Goal: Information Seeking & Learning: Learn about a topic

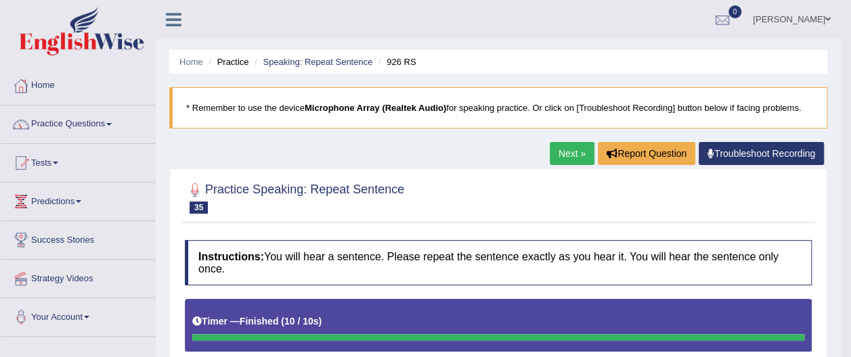
click at [112, 122] on link "Practice Questions" at bounding box center [78, 123] width 154 height 34
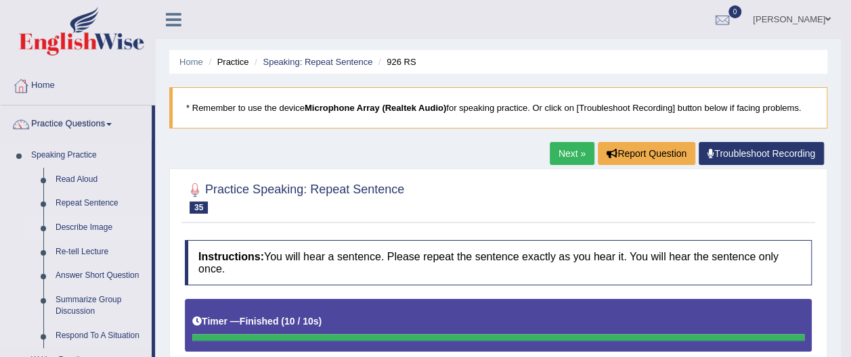
click at [106, 225] on link "Describe Image" at bounding box center [100, 228] width 102 height 24
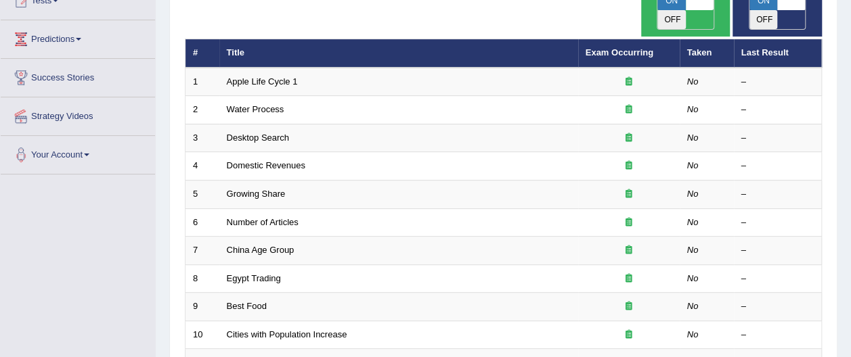
scroll to position [190, 0]
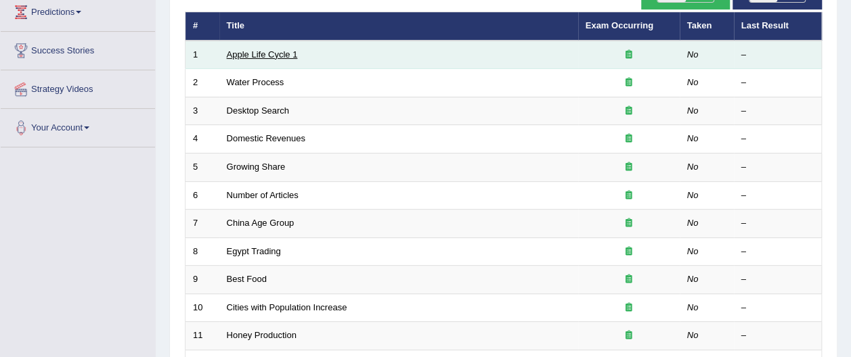
click at [292, 49] on link "Apple Life Cycle 1" at bounding box center [262, 54] width 71 height 10
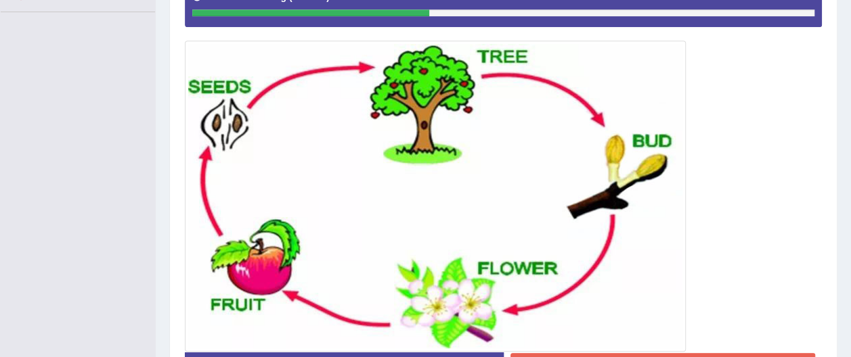
scroll to position [352, 0]
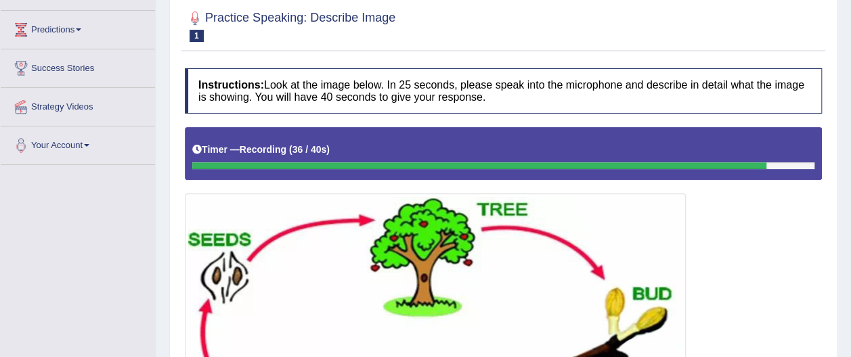
click at [850, 7] on html "Toggle navigation Home Practice Questions Speaking Practice Read Aloud Repeat S…" at bounding box center [425, 6] width 851 height 357
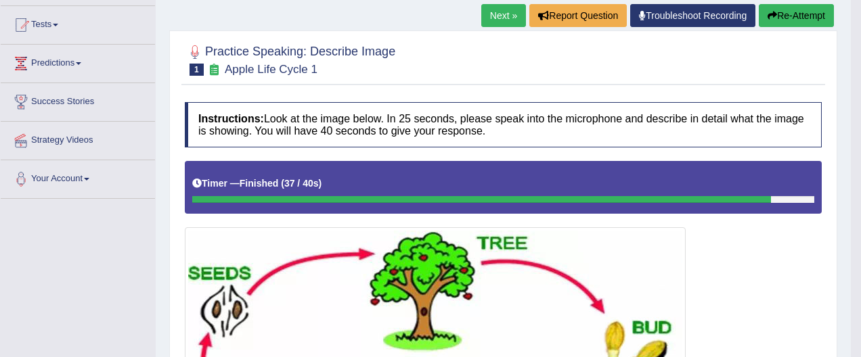
click at [850, 7] on body "Toggle navigation Home Practice Questions Speaking Practice Read Aloud Repeat S…" at bounding box center [430, 40] width 861 height 357
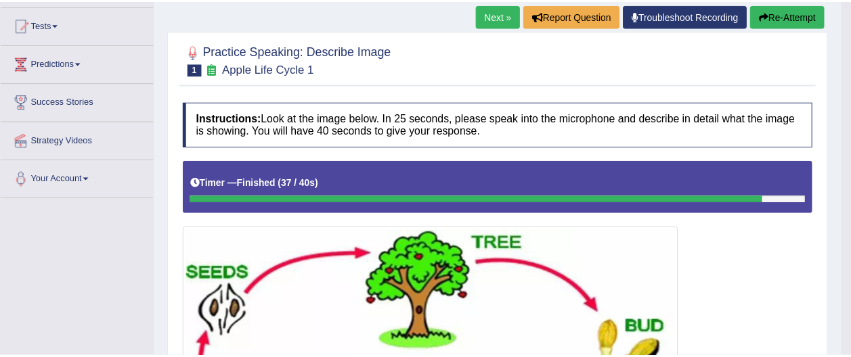
scroll to position [135, 0]
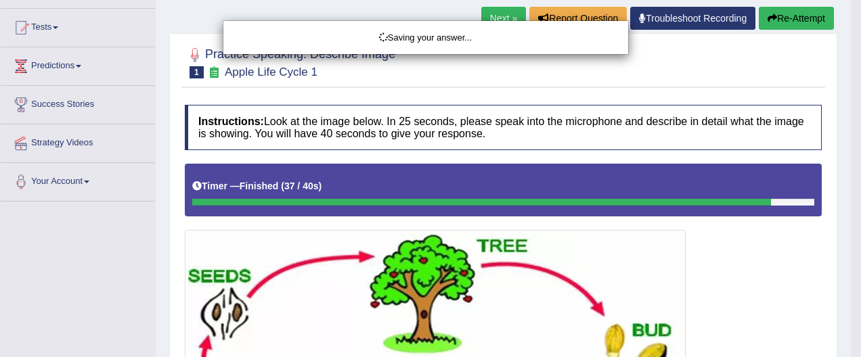
drag, startPoint x: 854, startPoint y: 7, endPoint x: 814, endPoint y: 17, distance: 41.9
click at [814, 17] on body "Toggle navigation Home Practice Questions Speaking Practice Read Aloud Repeat S…" at bounding box center [430, 43] width 861 height 357
click at [814, 17] on div "Saving your answer..." at bounding box center [430, 178] width 861 height 357
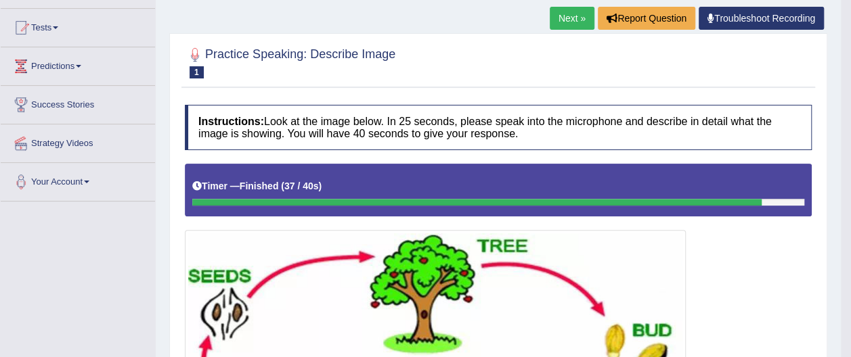
click at [574, 21] on link "Next »" at bounding box center [572, 18] width 45 height 23
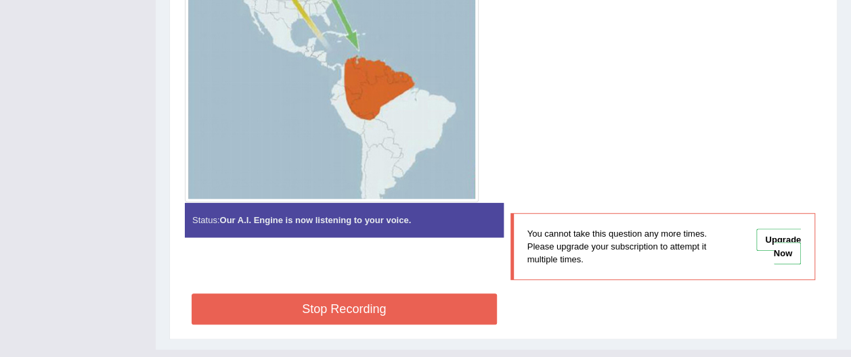
scroll to position [515, 0]
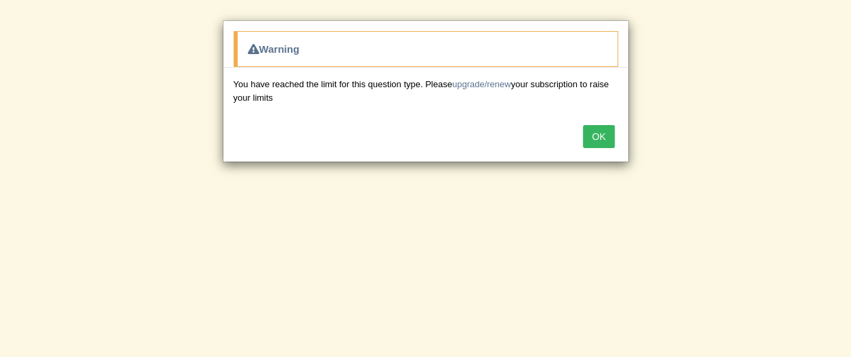
click at [601, 134] on button "OK" at bounding box center [598, 136] width 31 height 23
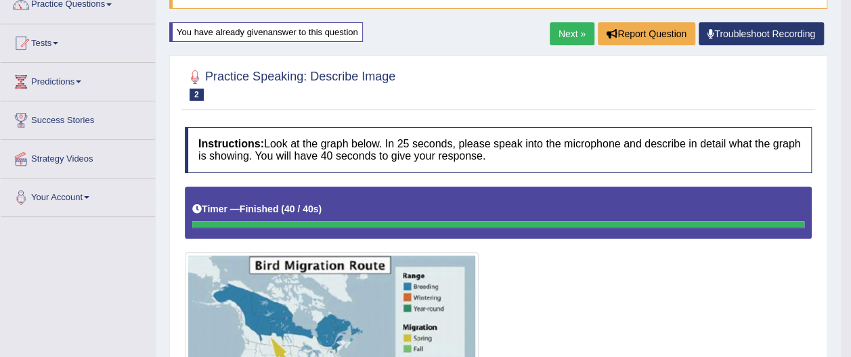
scroll to position [108, 0]
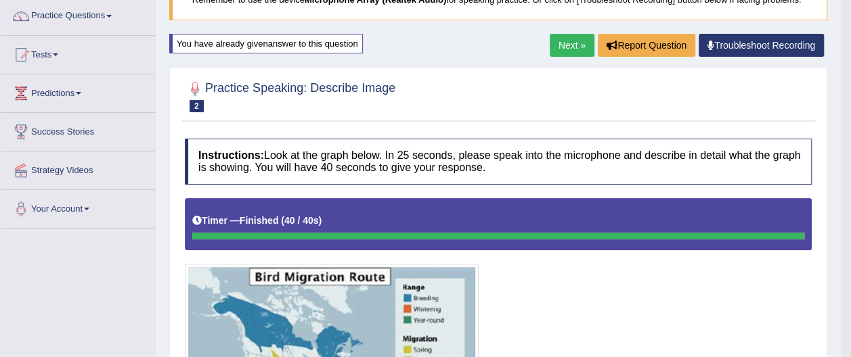
click at [573, 47] on link "Next »" at bounding box center [572, 45] width 45 height 23
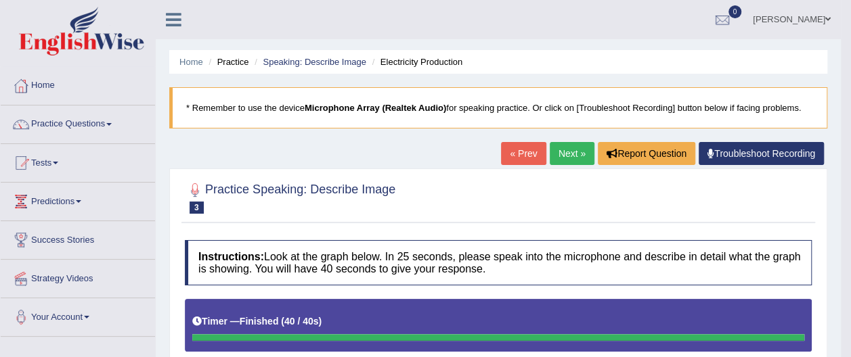
click at [565, 154] on link "Next »" at bounding box center [572, 153] width 45 height 23
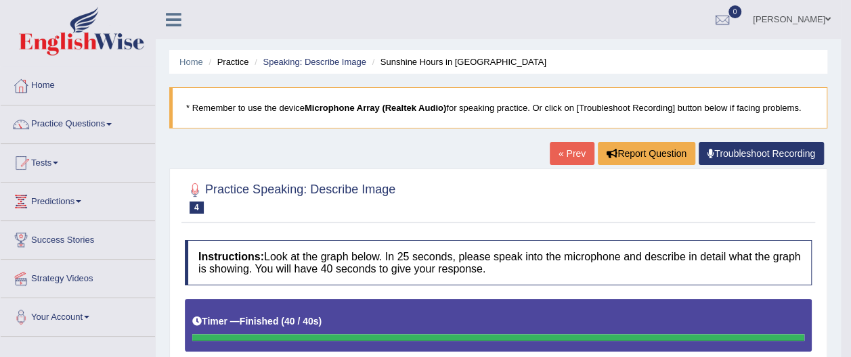
click at [112, 123] on span at bounding box center [108, 124] width 5 height 3
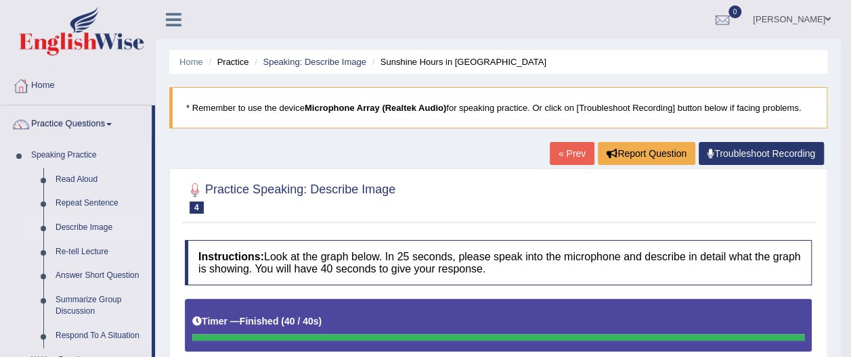
click at [104, 227] on link "Describe Image" at bounding box center [100, 228] width 102 height 24
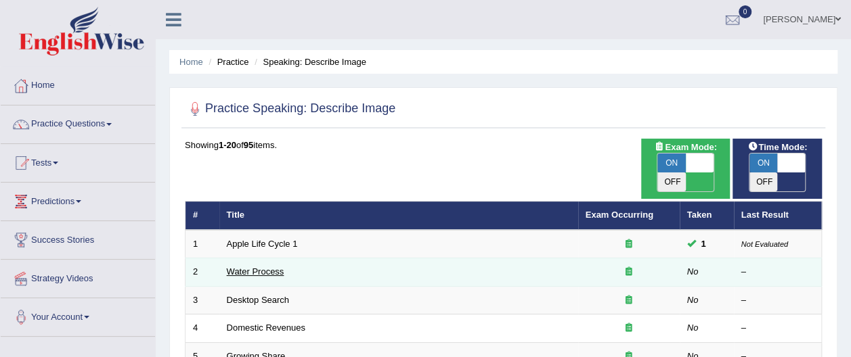
click at [266, 267] on link "Water Process" at bounding box center [256, 272] width 58 height 10
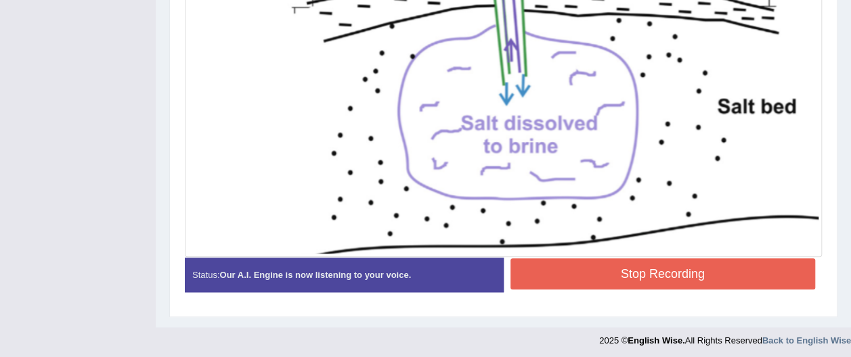
scroll to position [542, 0]
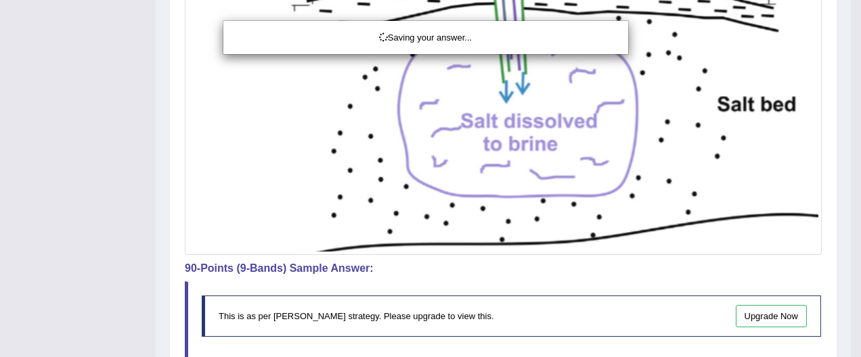
drag, startPoint x: 854, startPoint y: 241, endPoint x: 860, endPoint y: 269, distance: 28.9
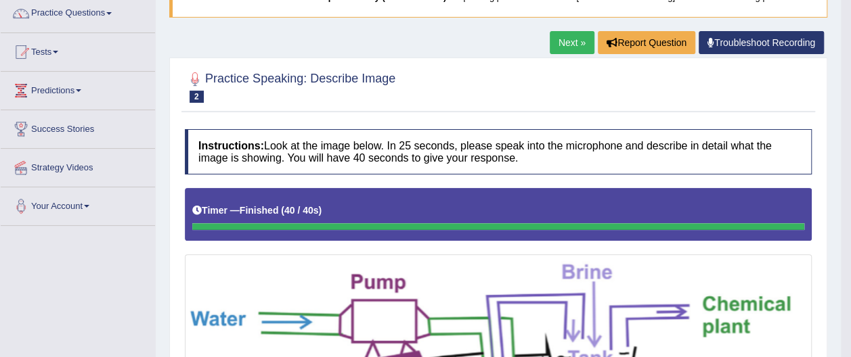
scroll to position [114, 0]
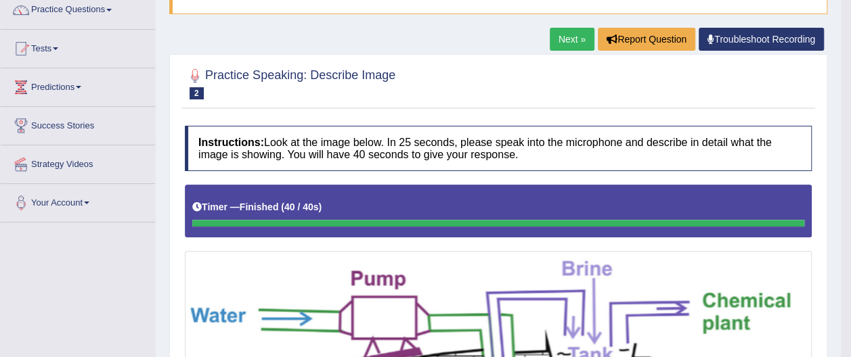
click at [570, 35] on link "Next »" at bounding box center [572, 39] width 45 height 23
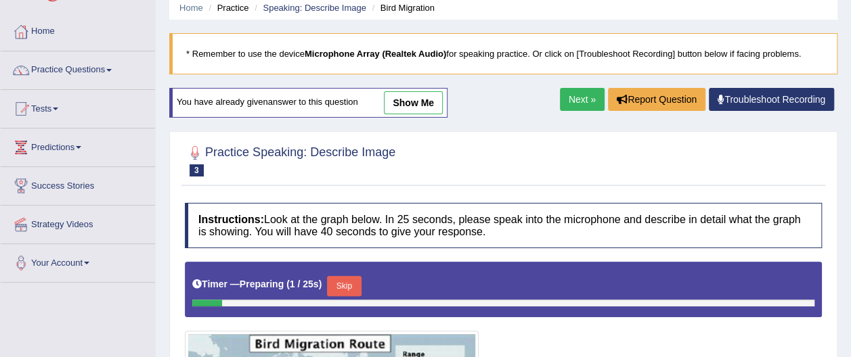
scroll to position [56, 0]
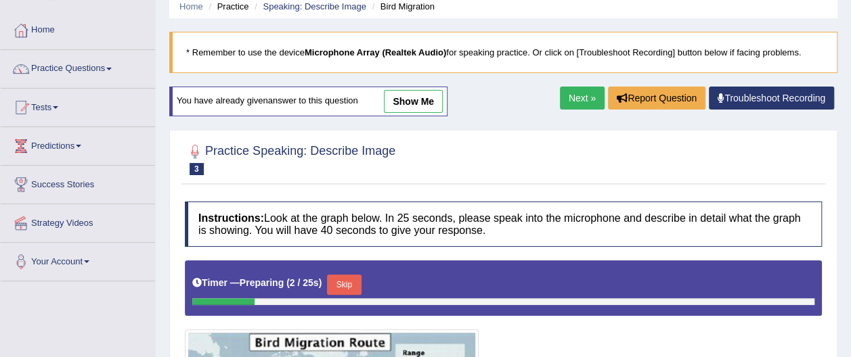
click at [425, 96] on link "show me" at bounding box center [413, 101] width 59 height 23
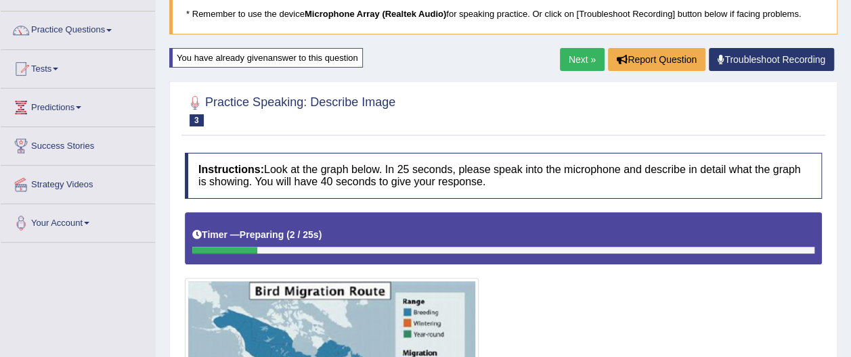
scroll to position [91, 0]
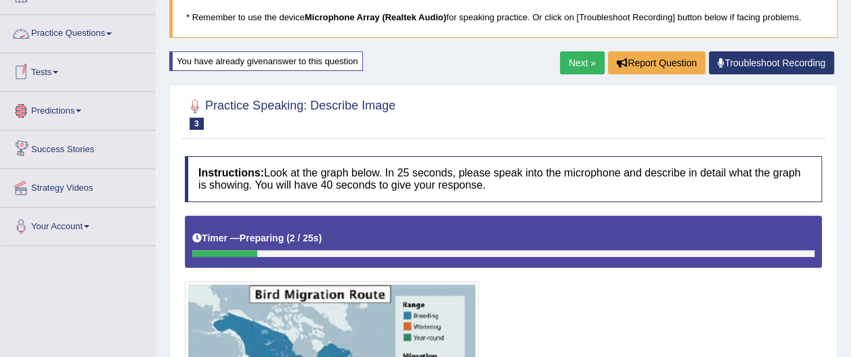
click at [115, 30] on link "Practice Questions" at bounding box center [78, 32] width 154 height 34
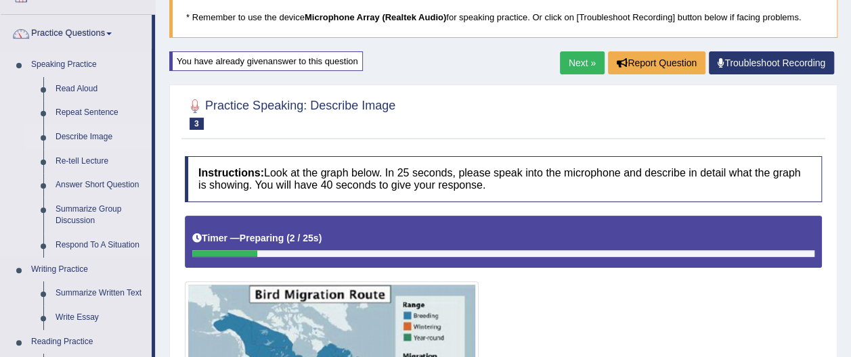
click at [108, 137] on link "Describe Image" at bounding box center [100, 137] width 102 height 24
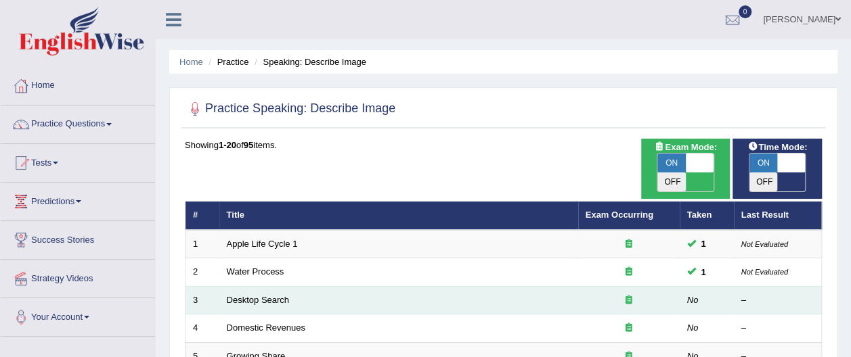
click at [288, 286] on td "Desktop Search" at bounding box center [398, 300] width 359 height 28
click at [276, 295] on link "Desktop Search" at bounding box center [258, 300] width 63 height 10
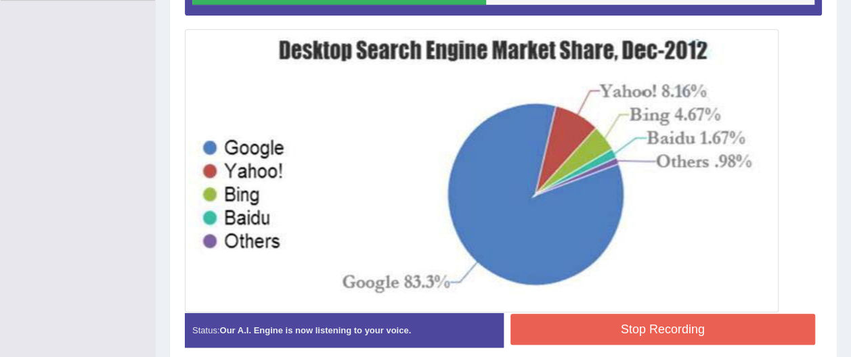
scroll to position [339, 0]
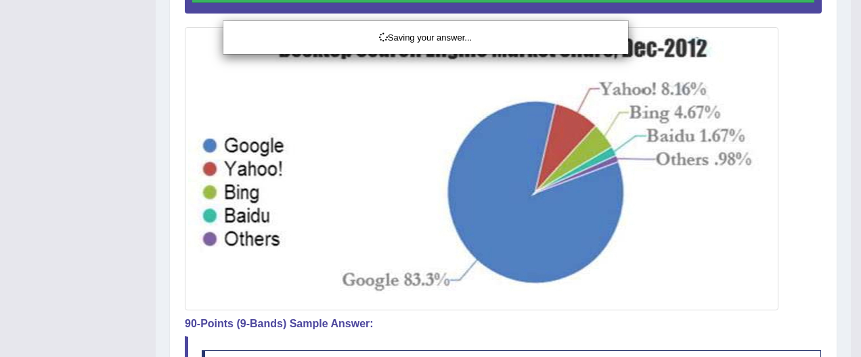
drag, startPoint x: 853, startPoint y: 199, endPoint x: 826, endPoint y: 221, distance: 35.1
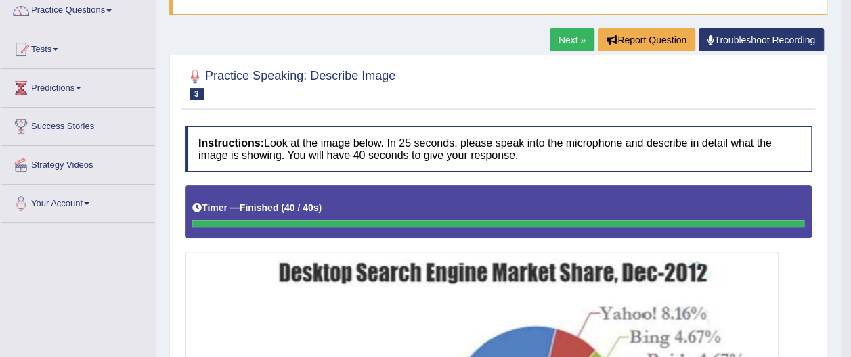
scroll to position [95, 0]
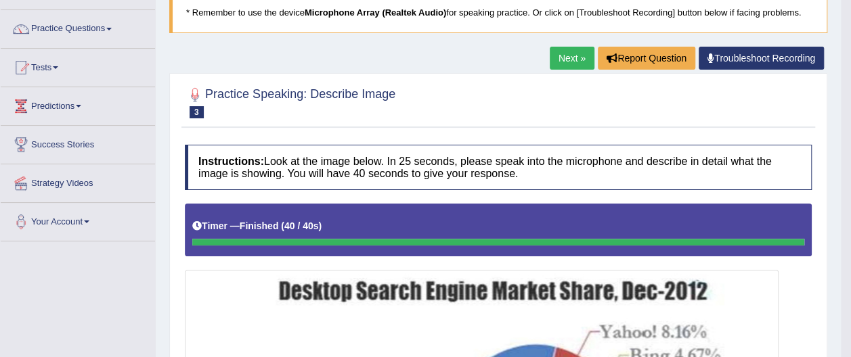
click at [569, 58] on link "Next »" at bounding box center [572, 58] width 45 height 23
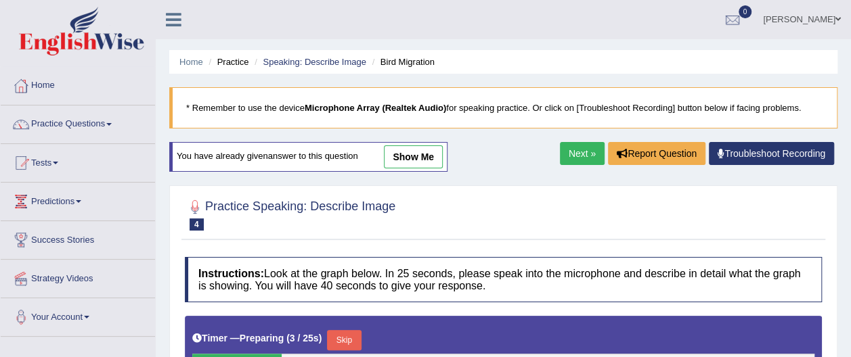
click at [112, 122] on link "Practice Questions" at bounding box center [78, 123] width 154 height 34
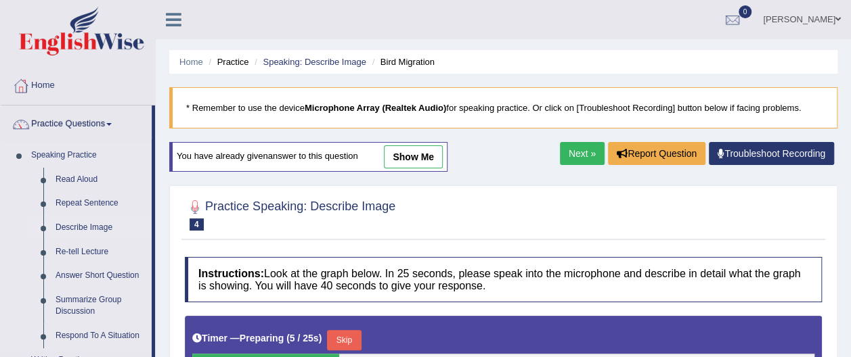
click at [99, 228] on link "Describe Image" at bounding box center [100, 228] width 102 height 24
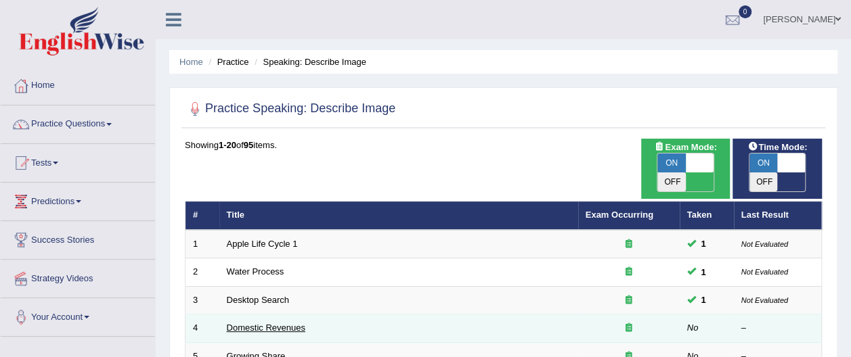
click at [294, 323] on link "Domestic Revenues" at bounding box center [266, 328] width 79 height 10
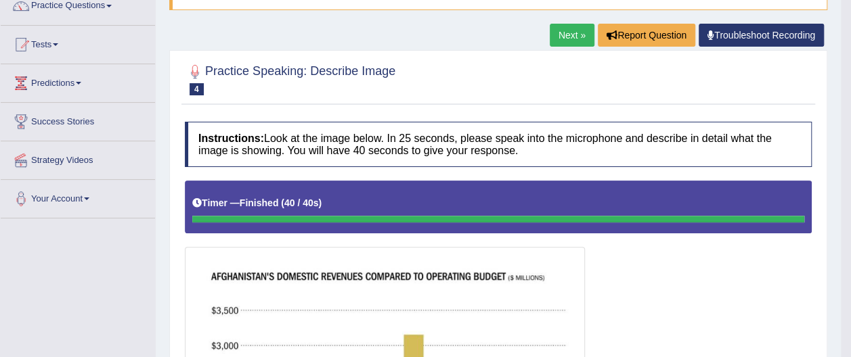
scroll to position [112, 0]
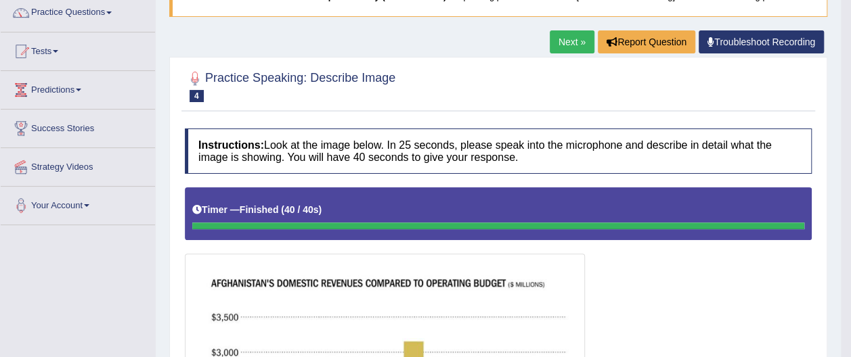
drag, startPoint x: 856, startPoint y: 74, endPoint x: 863, endPoint y: 168, distance: 93.7
click at [850, 168] on html "Toggle navigation Home Practice Questions Speaking Practice Read Aloud Repeat S…" at bounding box center [425, 66] width 851 height 357
click at [567, 38] on link "Next »" at bounding box center [572, 41] width 45 height 23
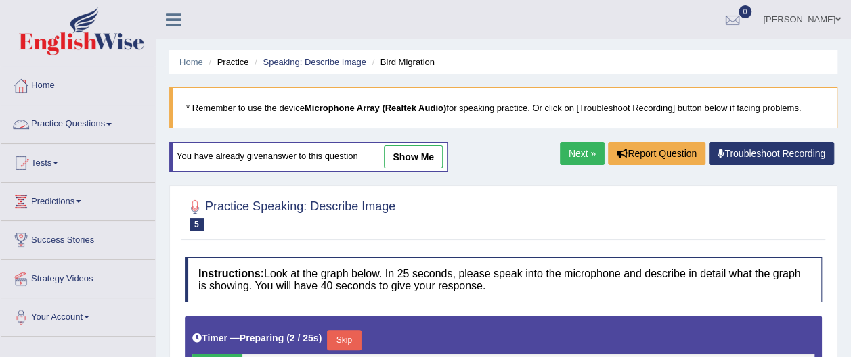
click at [112, 123] on span at bounding box center [108, 124] width 5 height 3
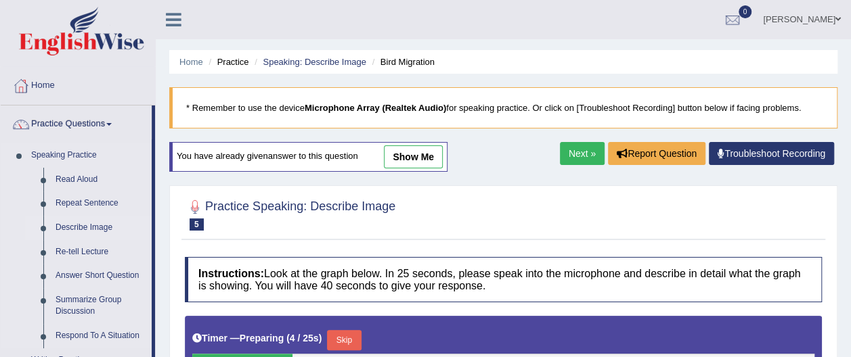
click at [100, 227] on link "Describe Image" at bounding box center [100, 228] width 102 height 24
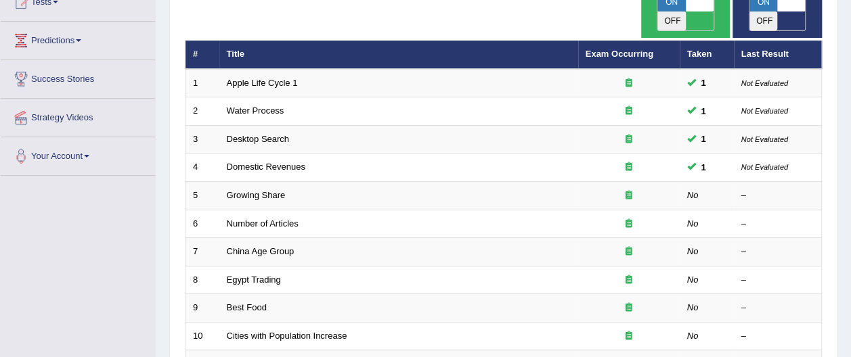
scroll to position [175, 0]
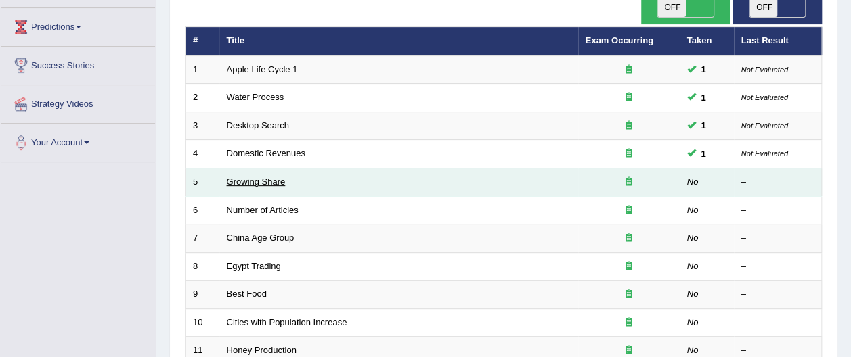
click at [272, 177] on link "Growing Share" at bounding box center [256, 182] width 59 height 10
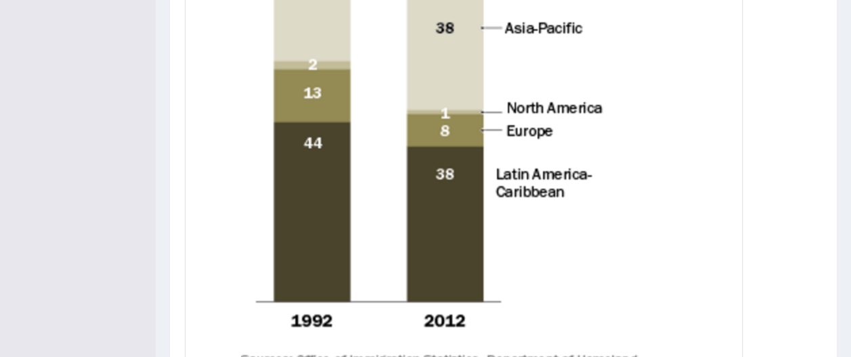
scroll to position [630, 0]
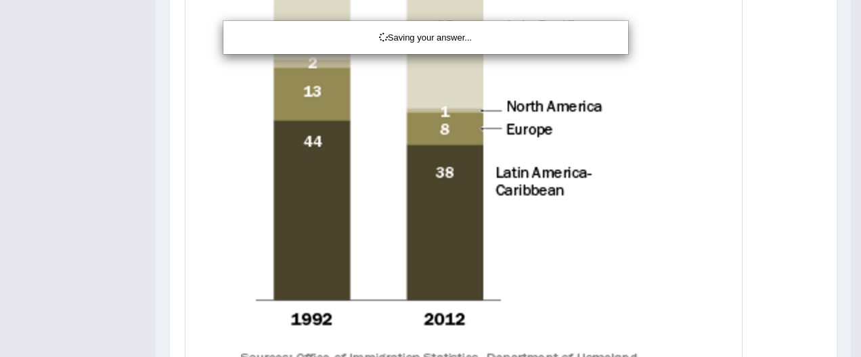
drag, startPoint x: 854, startPoint y: 104, endPoint x: 846, endPoint y: 274, distance: 170.8
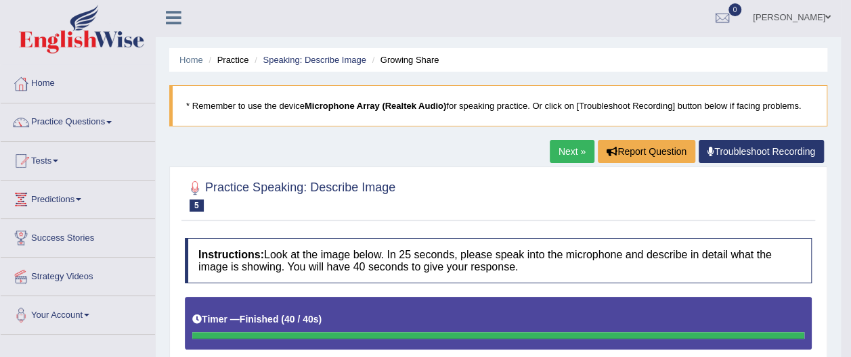
scroll to position [0, 0]
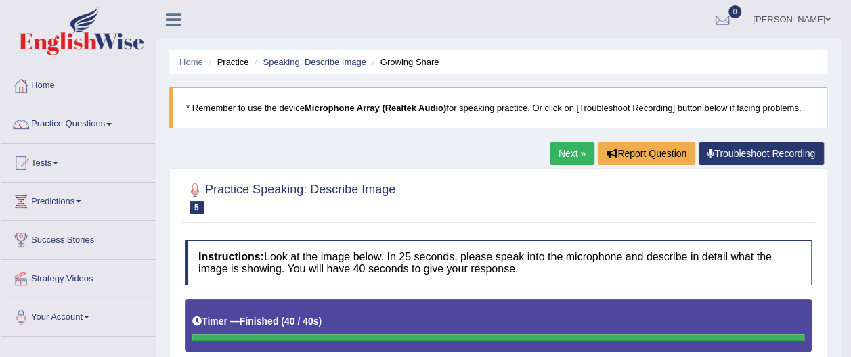
click at [567, 151] on link "Next »" at bounding box center [572, 153] width 45 height 23
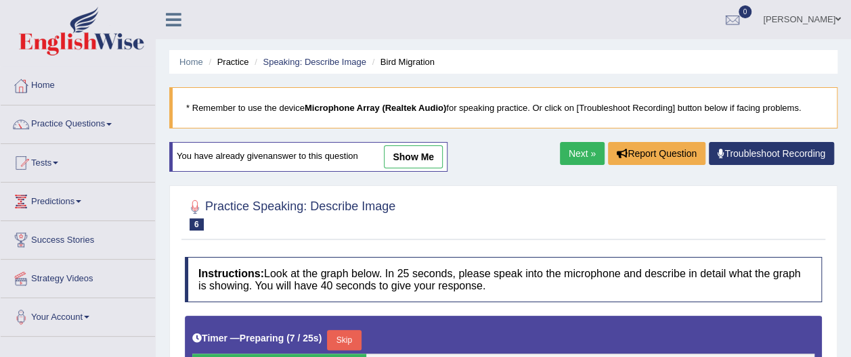
click at [110, 125] on link "Practice Questions" at bounding box center [78, 123] width 154 height 34
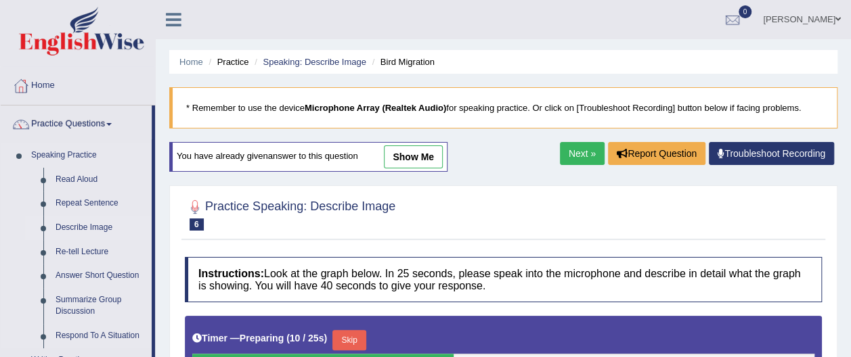
click at [99, 230] on link "Describe Image" at bounding box center [100, 228] width 102 height 24
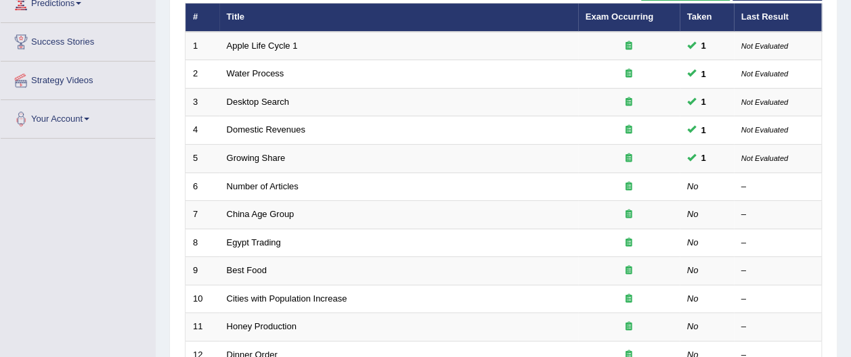
scroll to position [199, 0]
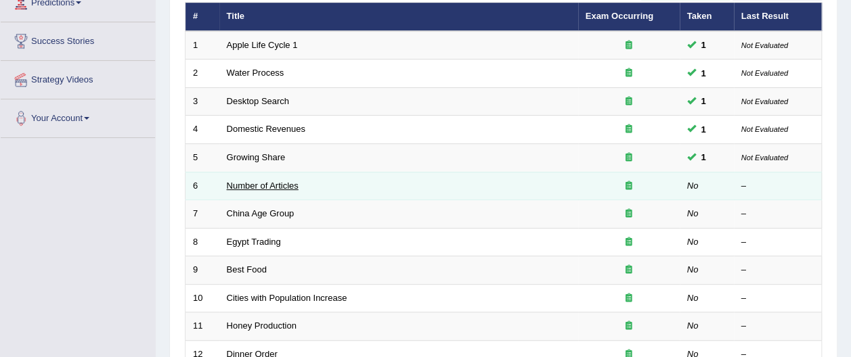
click at [248, 181] on link "Number of Articles" at bounding box center [263, 186] width 72 height 10
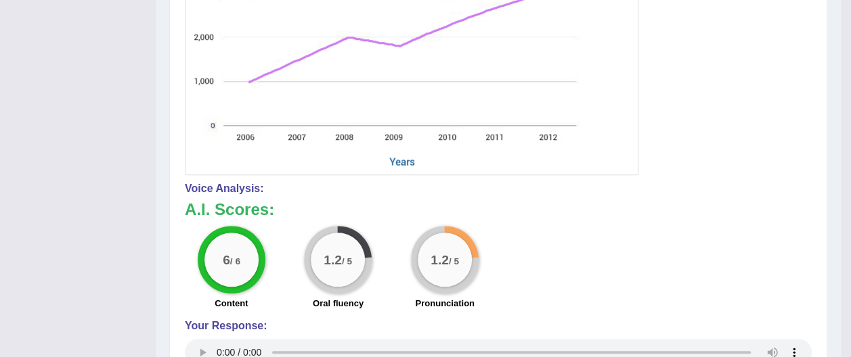
scroll to position [448, 0]
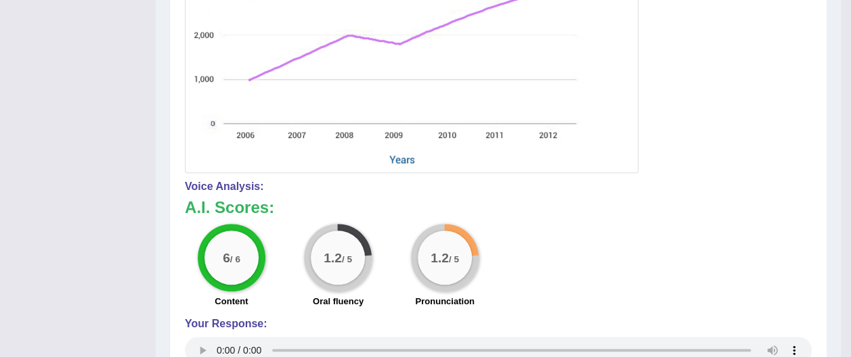
drag, startPoint x: 852, startPoint y: 114, endPoint x: 863, endPoint y: 297, distance: 182.5
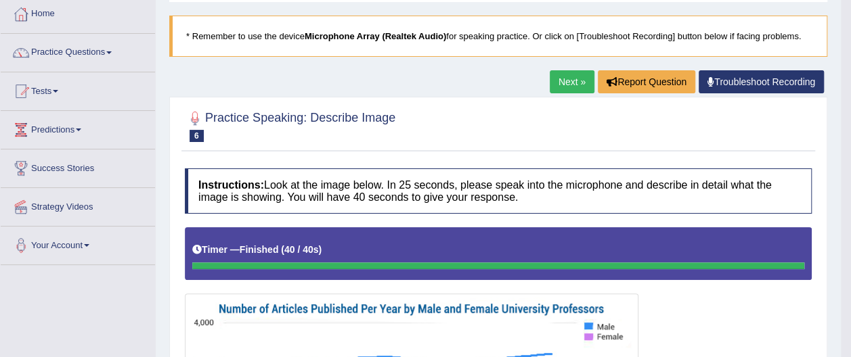
scroll to position [69, 0]
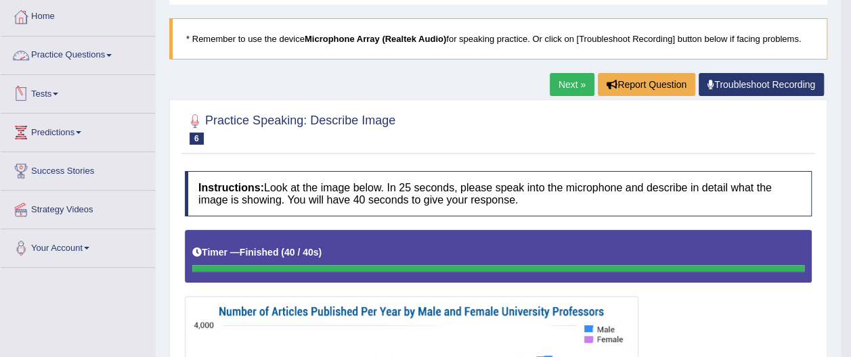
click at [112, 55] on span at bounding box center [108, 55] width 5 height 3
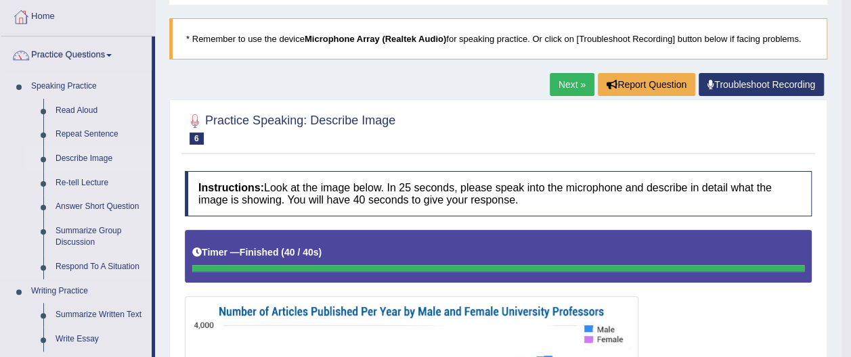
click at [106, 160] on link "Describe Image" at bounding box center [100, 159] width 102 height 24
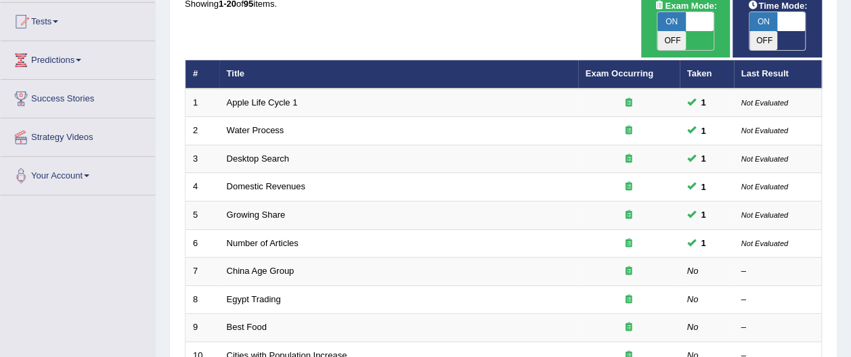
scroll to position [146, 0]
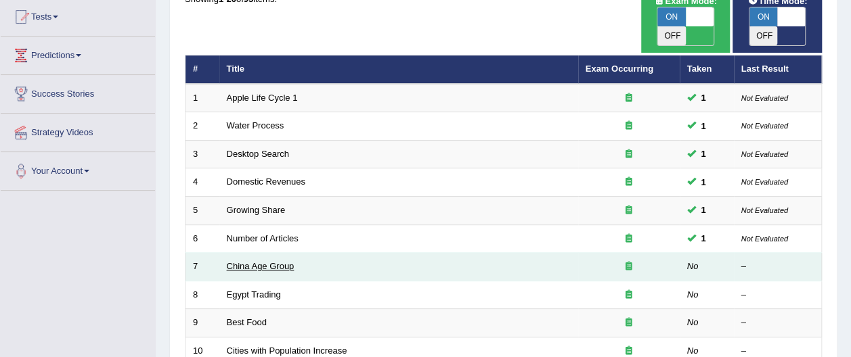
click at [238, 261] on link "China Age Group" at bounding box center [261, 266] width 68 height 10
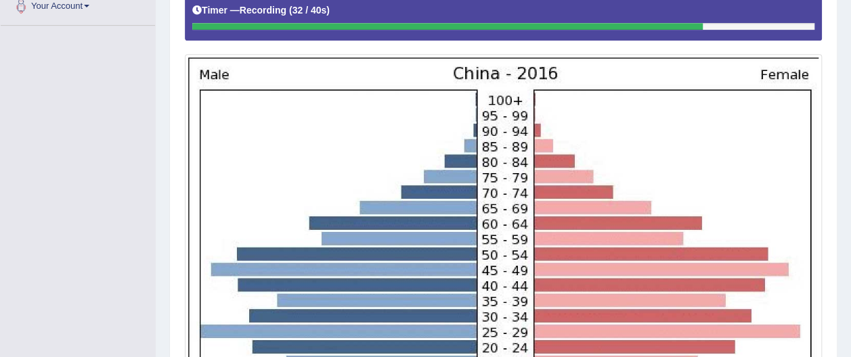
scroll to position [315, 0]
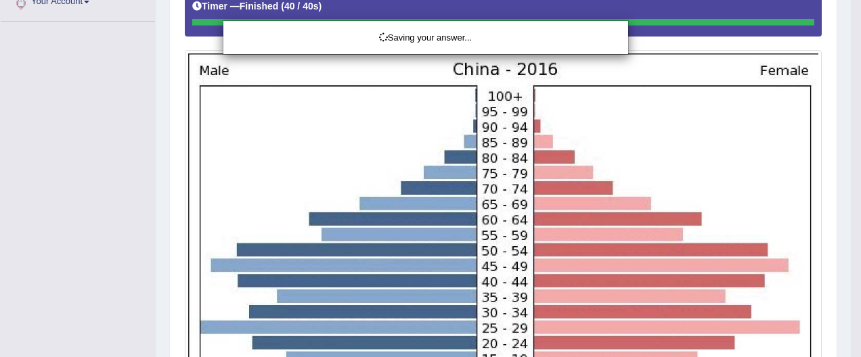
drag, startPoint x: 857, startPoint y: 51, endPoint x: 853, endPoint y: 163, distance: 112.5
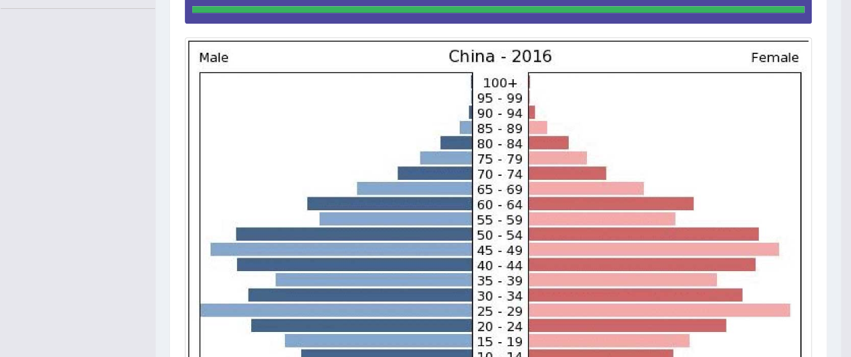
scroll to position [326, 0]
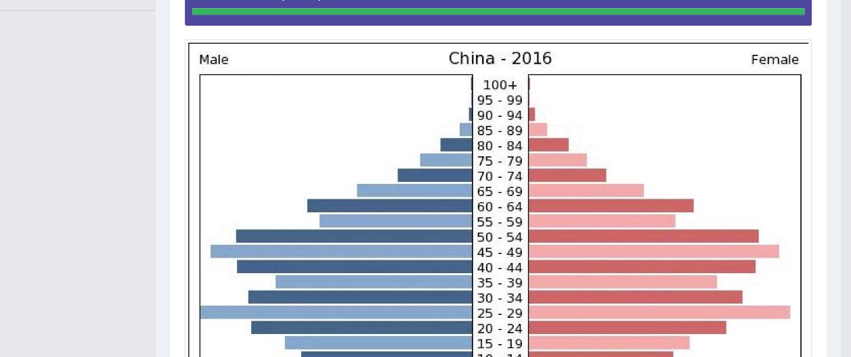
drag, startPoint x: 857, startPoint y: 142, endPoint x: 863, endPoint y: 202, distance: 60.5
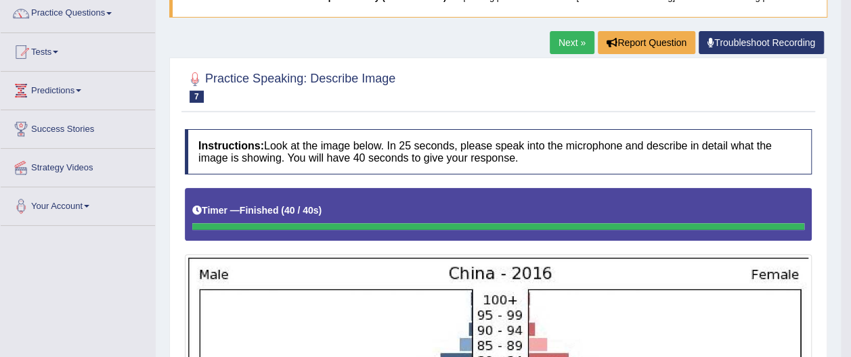
scroll to position [91, 0]
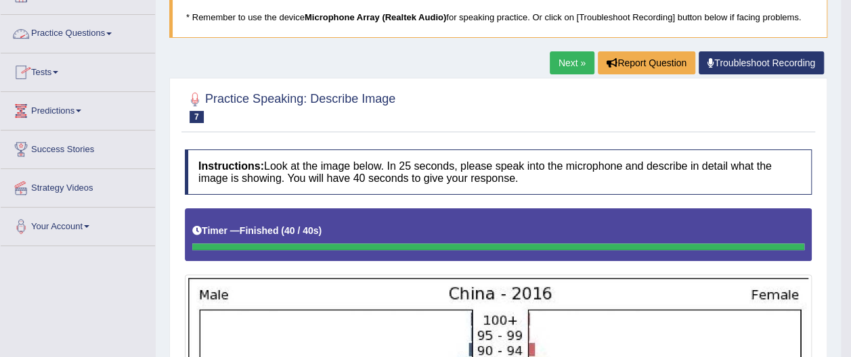
click at [114, 31] on link "Practice Questions" at bounding box center [78, 32] width 154 height 34
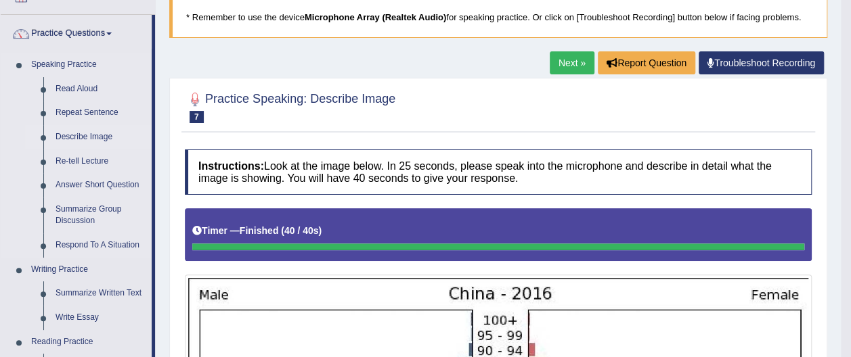
click at [100, 135] on link "Describe Image" at bounding box center [100, 137] width 102 height 24
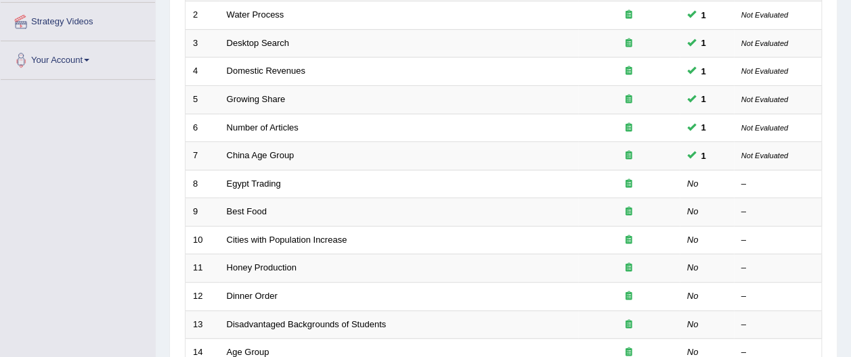
scroll to position [265, 0]
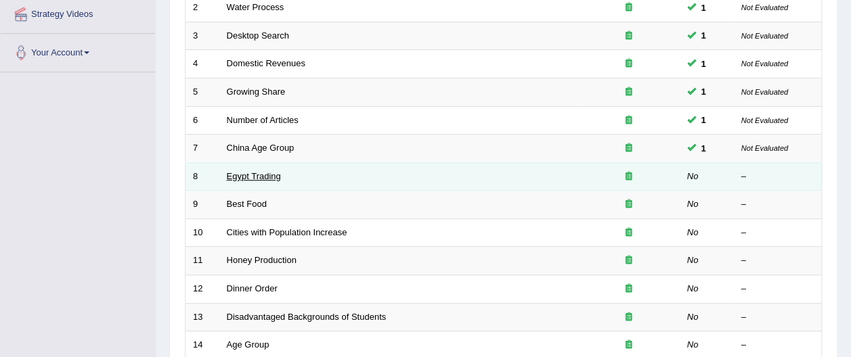
click at [265, 171] on link "Egypt Trading" at bounding box center [254, 176] width 54 height 10
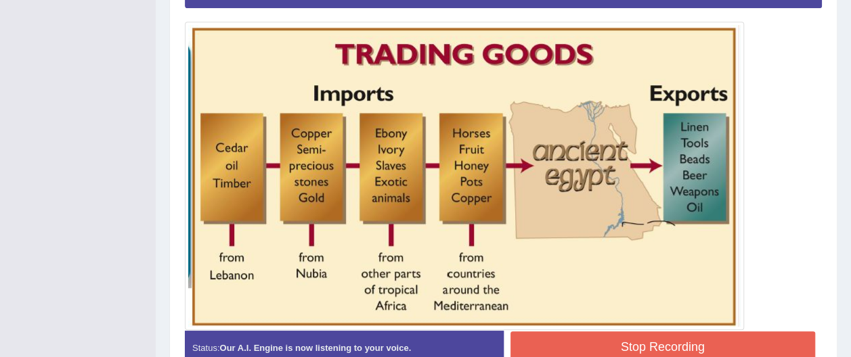
scroll to position [345, 0]
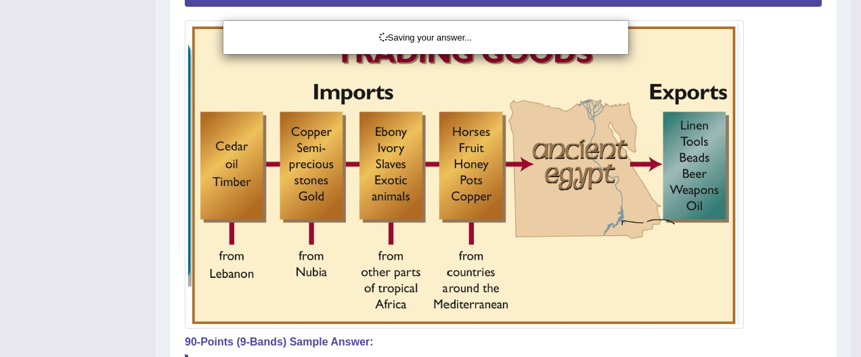
drag, startPoint x: 856, startPoint y: 97, endPoint x: 860, endPoint y: 259, distance: 161.8
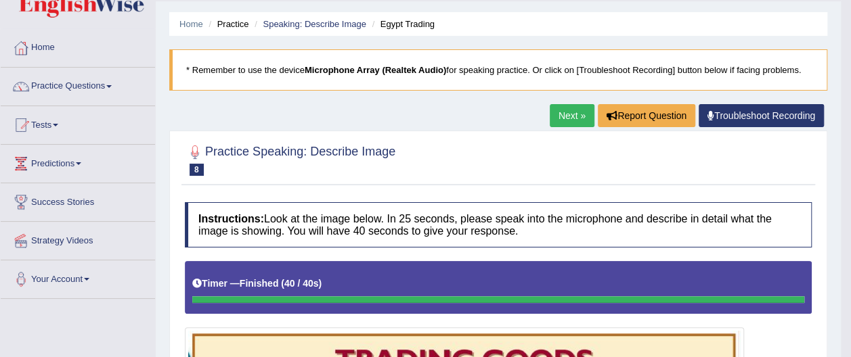
scroll to position [28, 0]
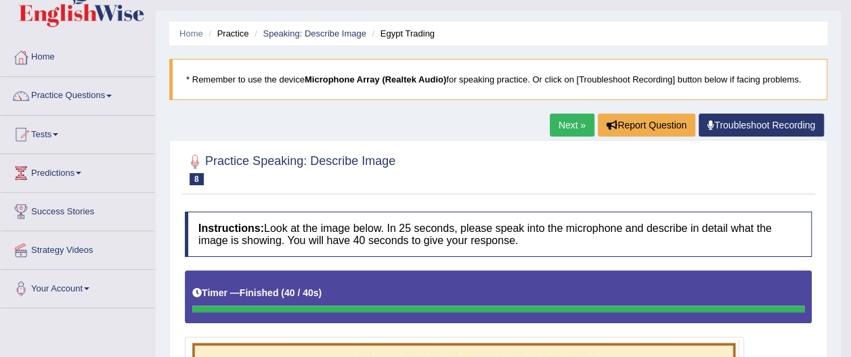
click at [112, 95] on span at bounding box center [108, 96] width 5 height 3
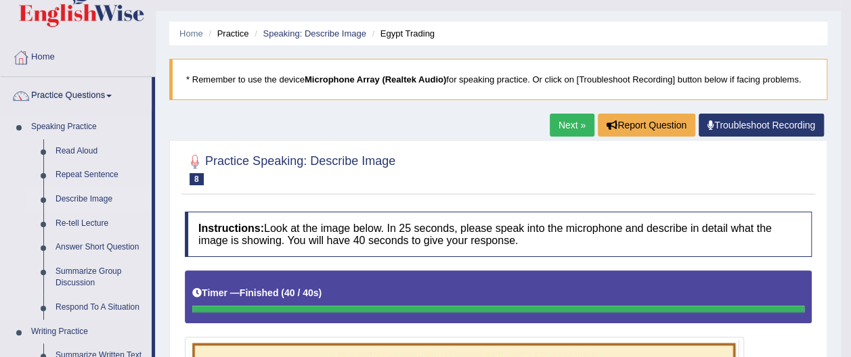
click at [101, 196] on link "Describe Image" at bounding box center [100, 200] width 102 height 24
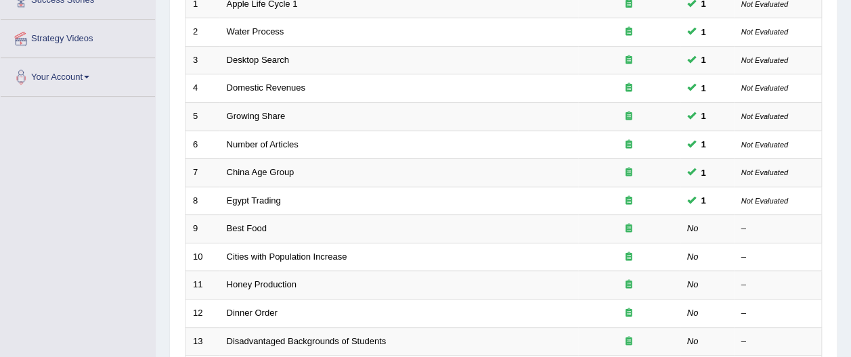
scroll to position [246, 0]
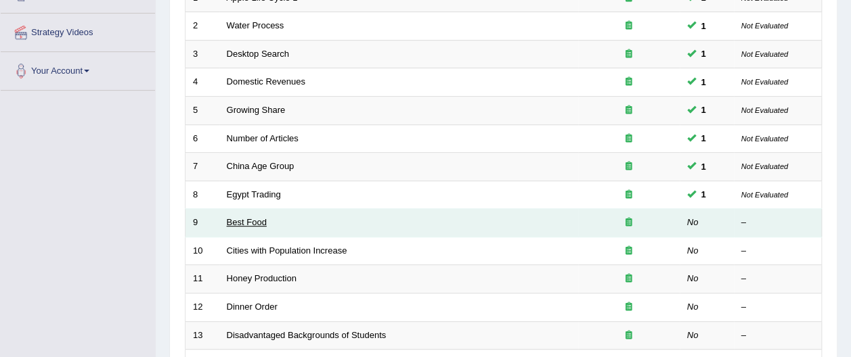
click at [255, 217] on link "Best Food" at bounding box center [247, 222] width 40 height 10
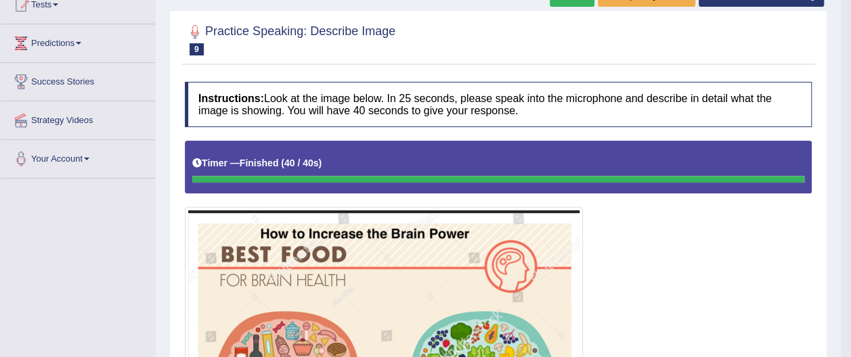
scroll to position [152, 0]
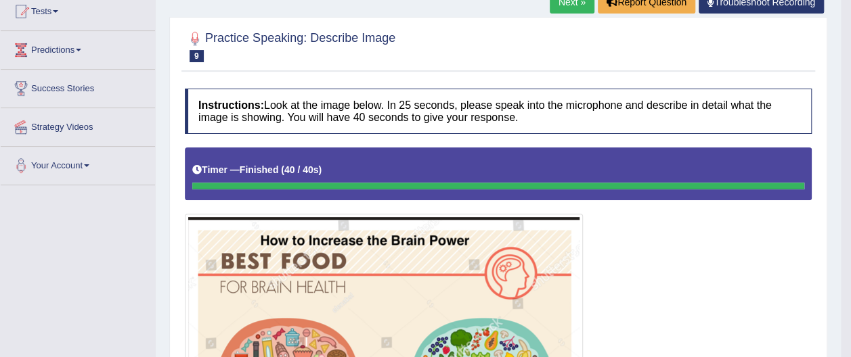
drag, startPoint x: 857, startPoint y: 140, endPoint x: 791, endPoint y: 153, distance: 66.9
click at [791, 153] on html "Toggle navigation Home Practice Questions Speaking Practice Read Aloud Repeat S…" at bounding box center [425, 26] width 851 height 357
drag, startPoint x: 781, startPoint y: 233, endPoint x: 779, endPoint y: 211, distance: 21.8
drag, startPoint x: 849, startPoint y: 105, endPoint x: 856, endPoint y: 150, distance: 45.9
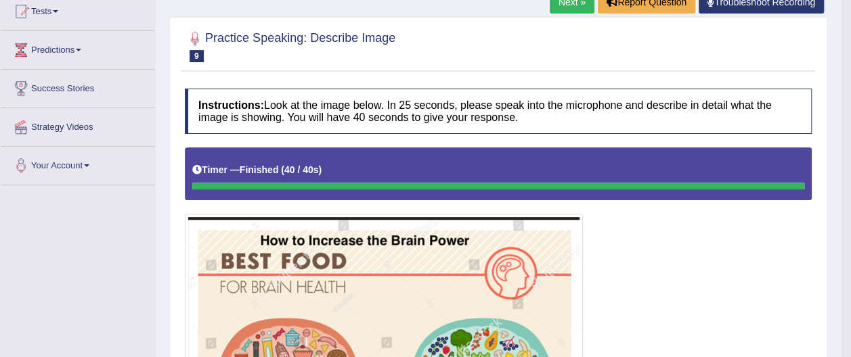
click at [850, 152] on html "Toggle navigation Home Practice Questions Speaking Practice Read Aloud Repeat S…" at bounding box center [425, 26] width 851 height 357
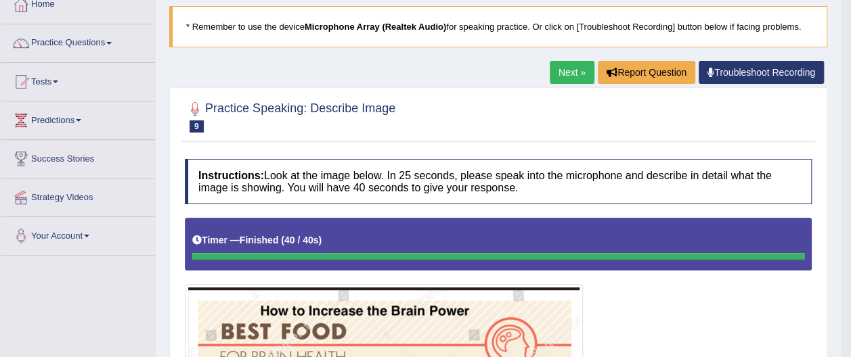
scroll to position [78, 0]
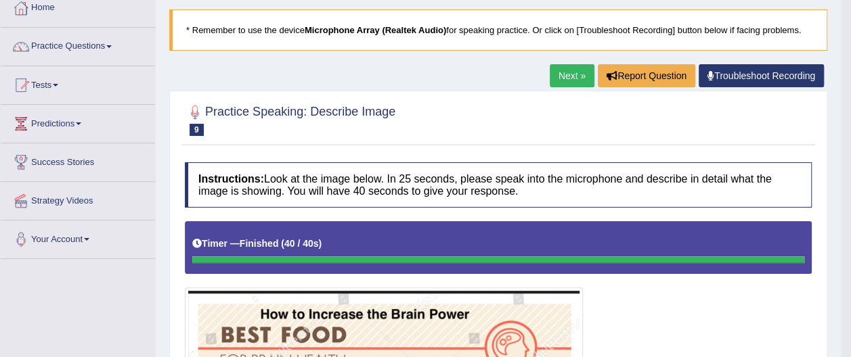
click at [110, 45] on span at bounding box center [108, 46] width 5 height 3
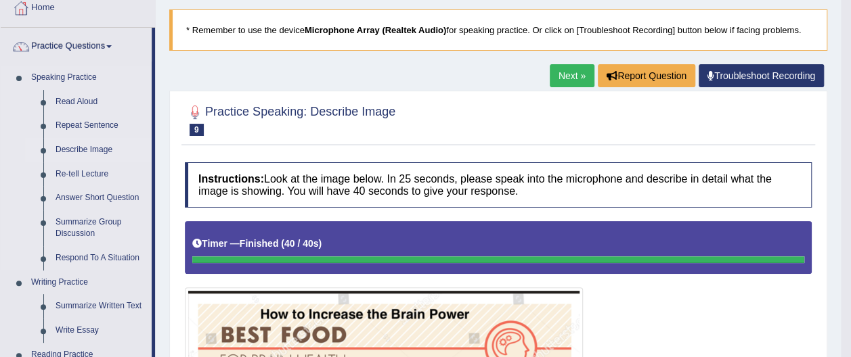
click at [104, 146] on link "Describe Image" at bounding box center [100, 150] width 102 height 24
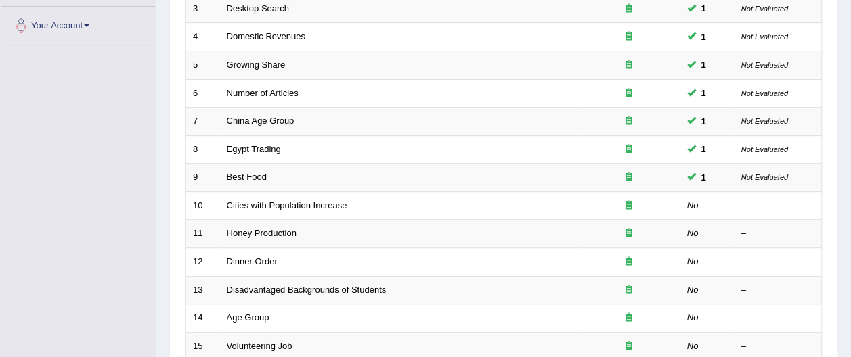
scroll to position [293, 0]
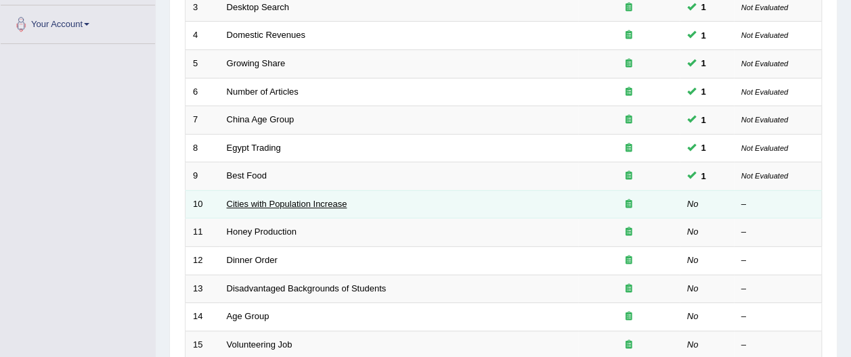
click at [313, 199] on link "Cities with Population Increase" at bounding box center [287, 204] width 121 height 10
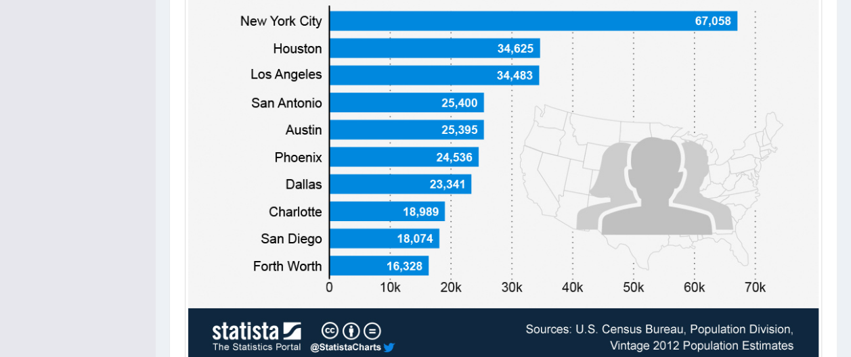
scroll to position [461, 0]
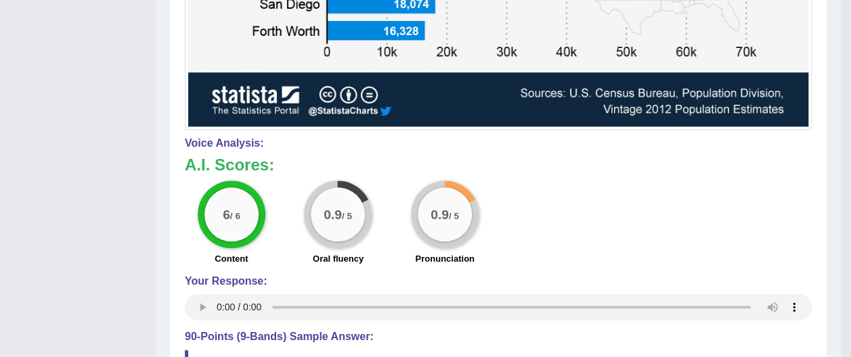
drag, startPoint x: 858, startPoint y: 45, endPoint x: 856, endPoint y: 244, distance: 199.7
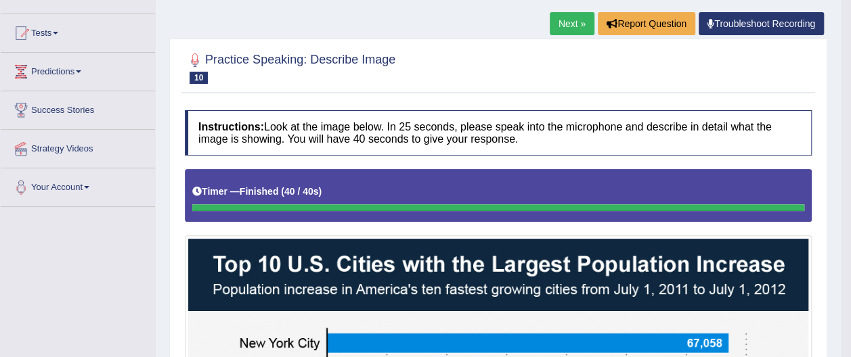
scroll to position [120, 0]
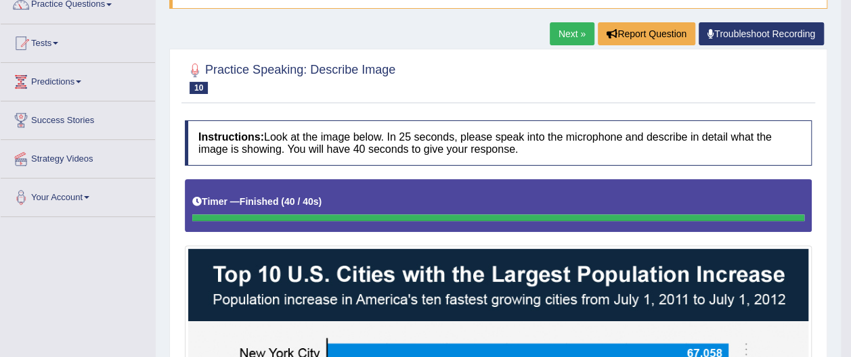
click at [114, 2] on link "Practice Questions" at bounding box center [78, 3] width 154 height 34
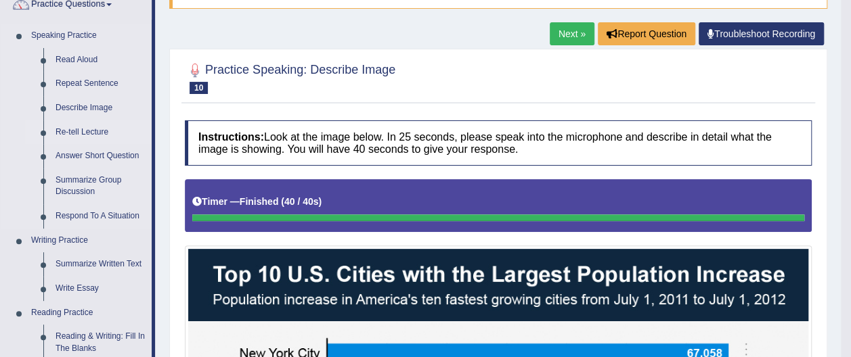
click at [106, 130] on link "Re-tell Lecture" at bounding box center [100, 133] width 102 height 24
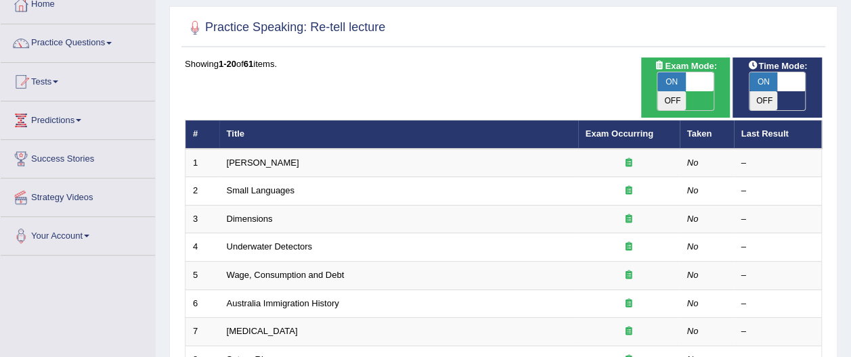
scroll to position [89, 0]
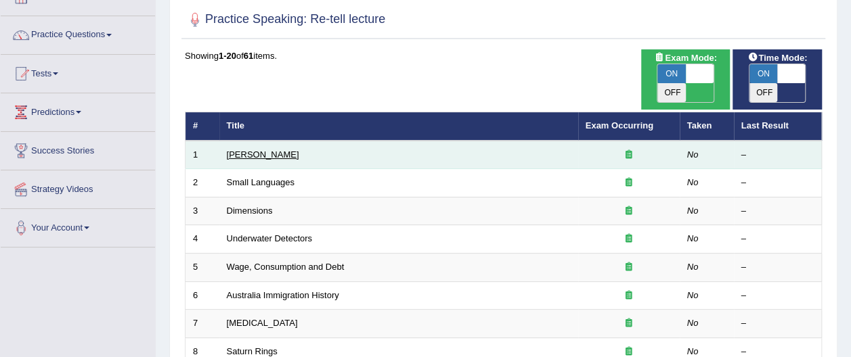
click at [248, 150] on link "[PERSON_NAME]" at bounding box center [263, 155] width 72 height 10
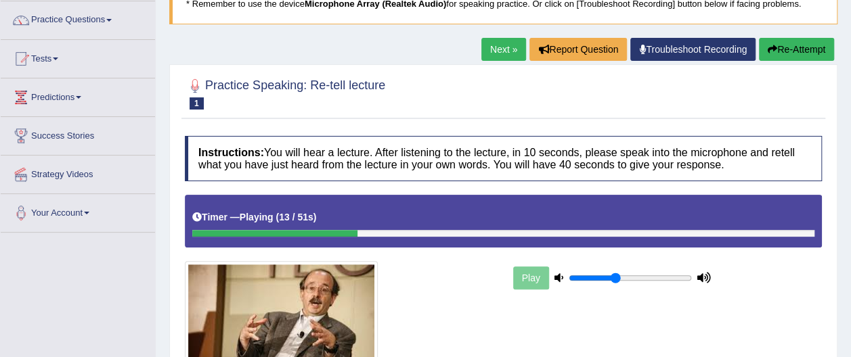
scroll to position [103, 0]
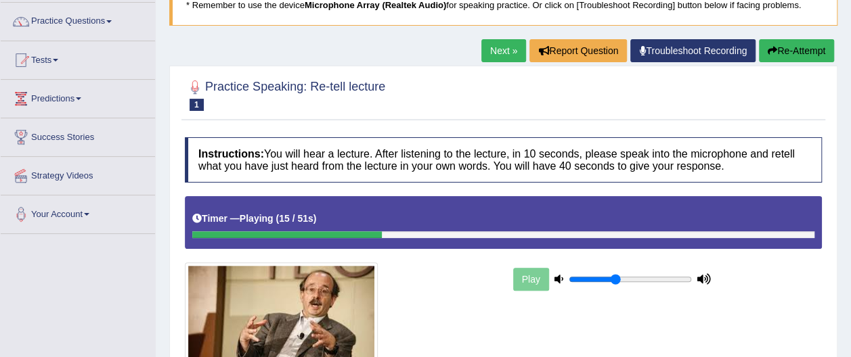
click at [786, 51] on button "Re-Attempt" at bounding box center [796, 50] width 75 height 23
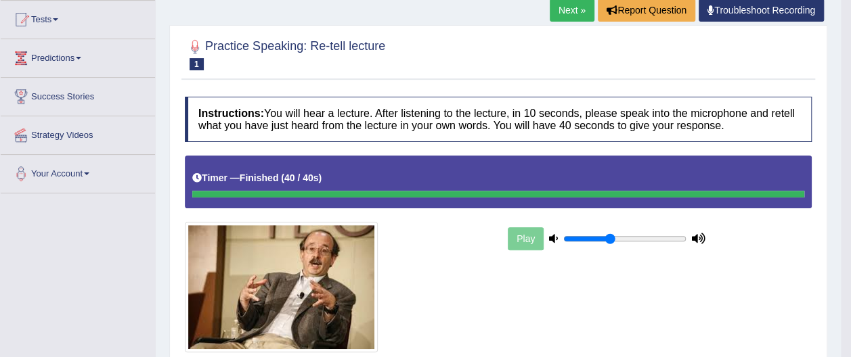
scroll to position [125, 0]
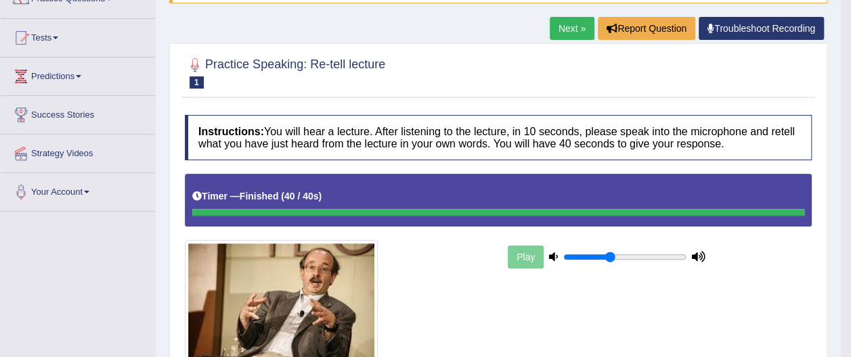
click at [574, 26] on link "Next »" at bounding box center [572, 28] width 45 height 23
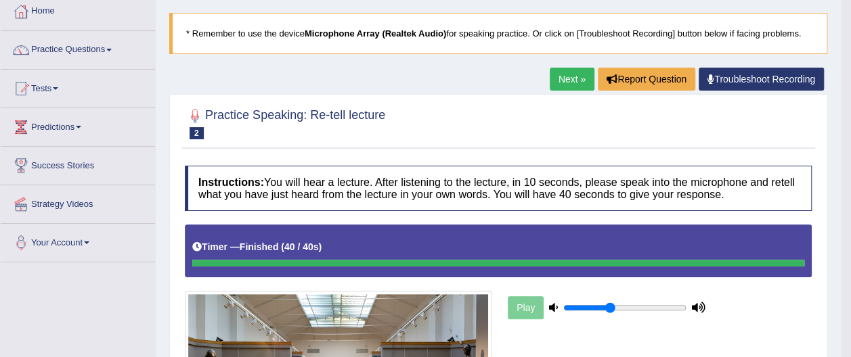
scroll to position [70, 0]
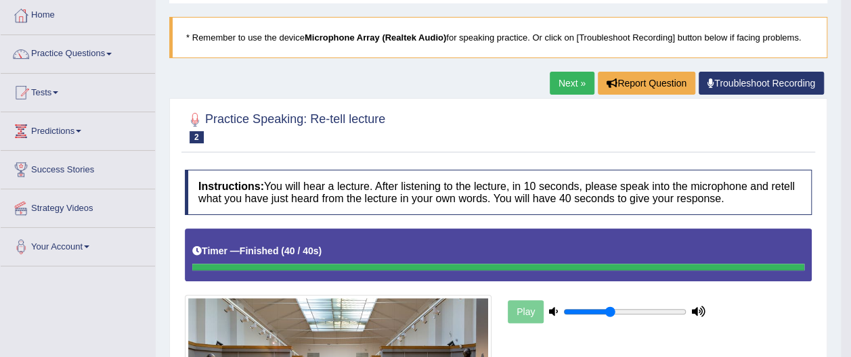
click at [569, 85] on link "Next »" at bounding box center [572, 83] width 45 height 23
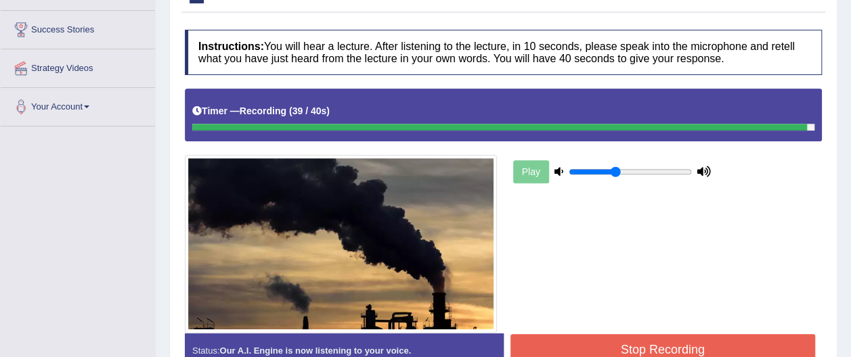
scroll to position [215, 0]
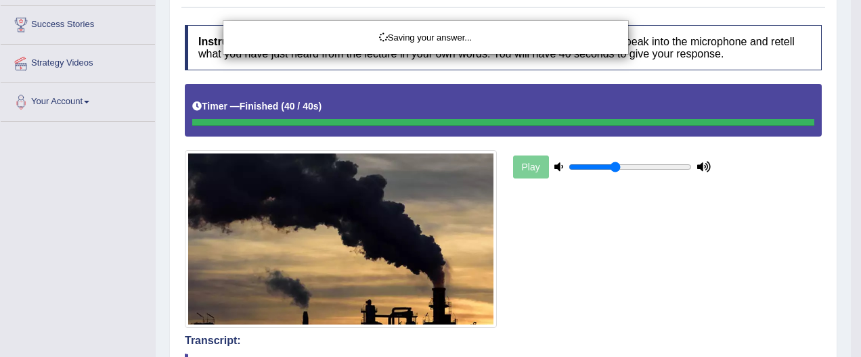
drag, startPoint x: 856, startPoint y: 130, endPoint x: 848, endPoint y: 121, distance: 12.5
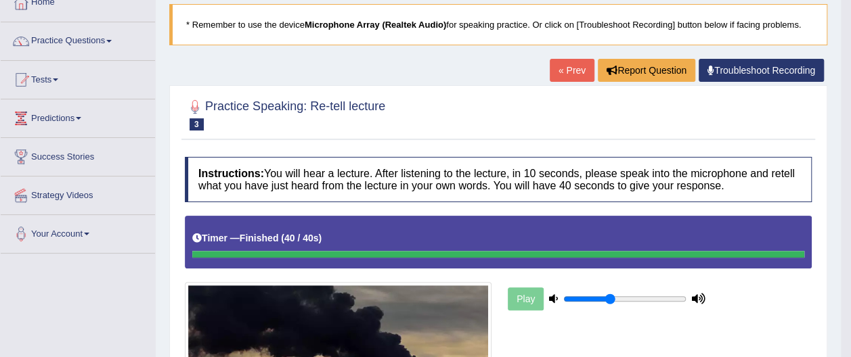
scroll to position [78, 0]
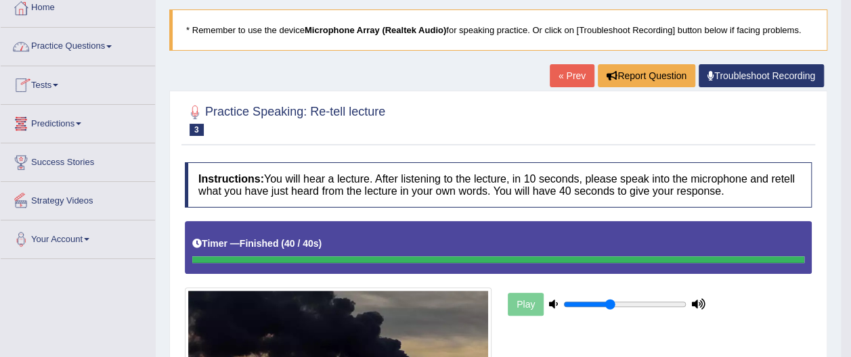
click at [114, 45] on link "Practice Questions" at bounding box center [78, 45] width 154 height 34
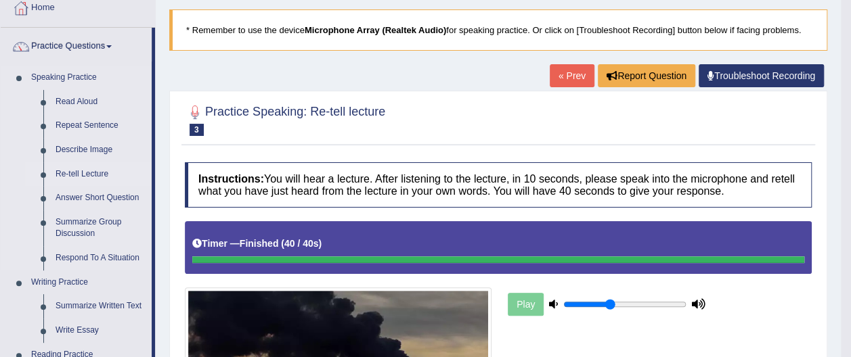
click at [100, 175] on link "Re-tell Lecture" at bounding box center [100, 174] width 102 height 24
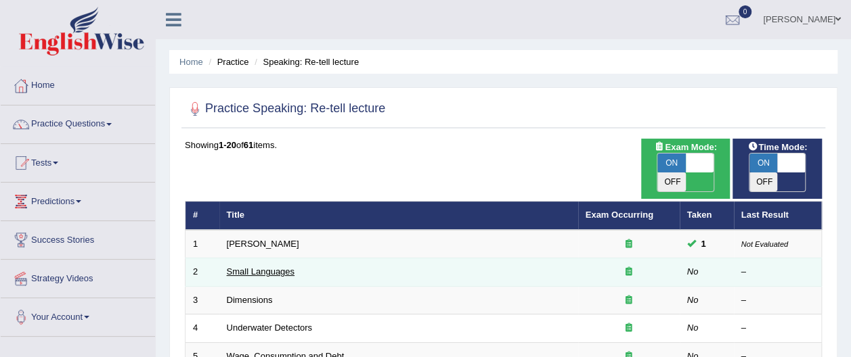
click at [276, 267] on link "Small Languages" at bounding box center [261, 272] width 68 height 10
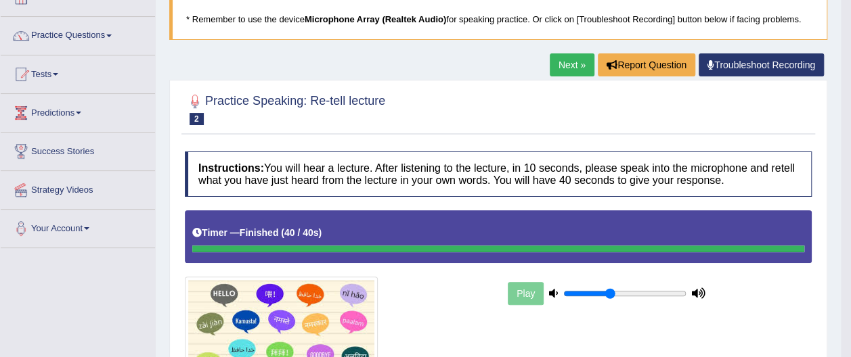
scroll to position [77, 0]
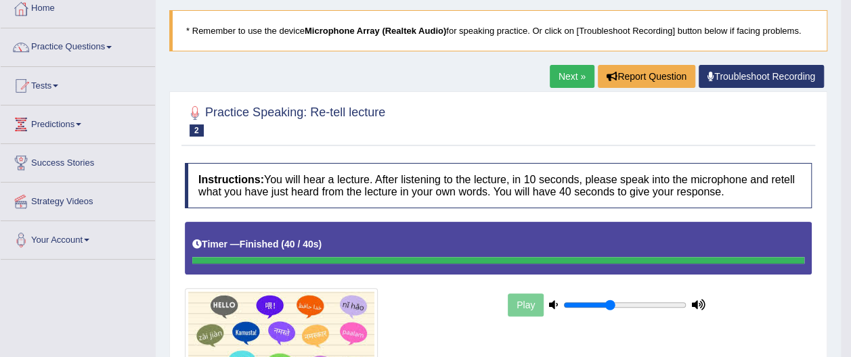
click at [577, 70] on link "Next »" at bounding box center [572, 76] width 45 height 23
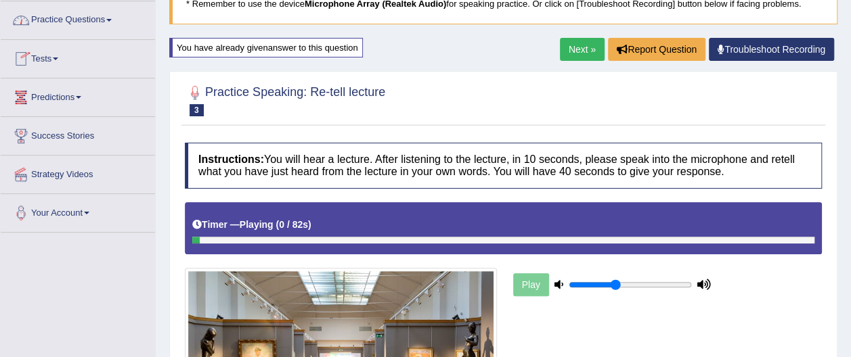
click at [112, 18] on link "Practice Questions" at bounding box center [78, 18] width 154 height 34
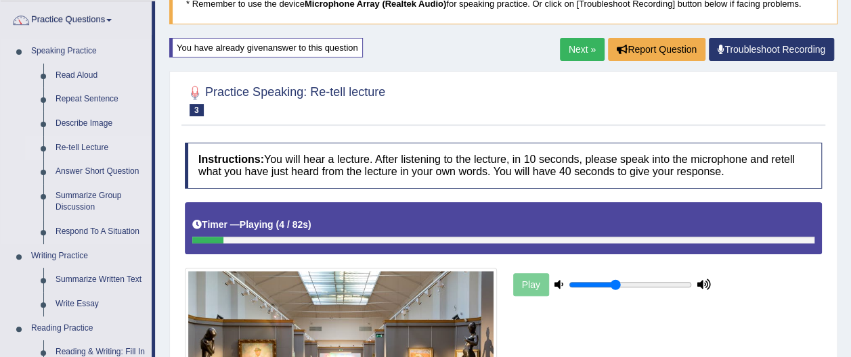
click at [88, 145] on link "Re-tell Lecture" at bounding box center [100, 148] width 102 height 24
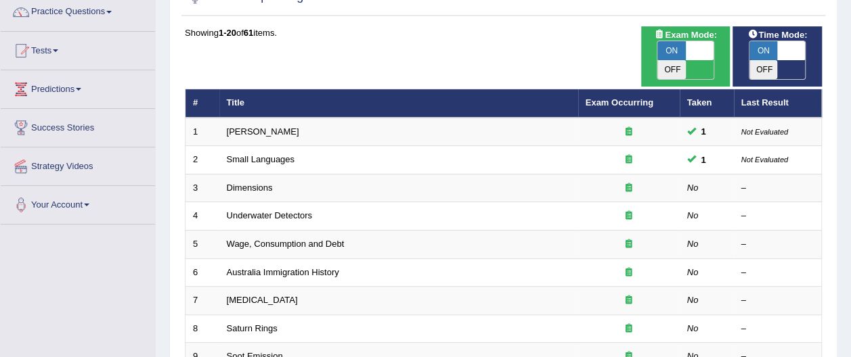
scroll to position [114, 0]
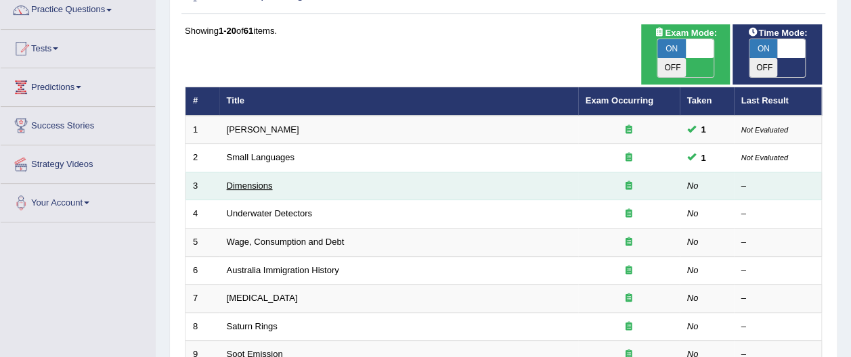
click at [268, 181] on link "Dimensions" at bounding box center [250, 186] width 46 height 10
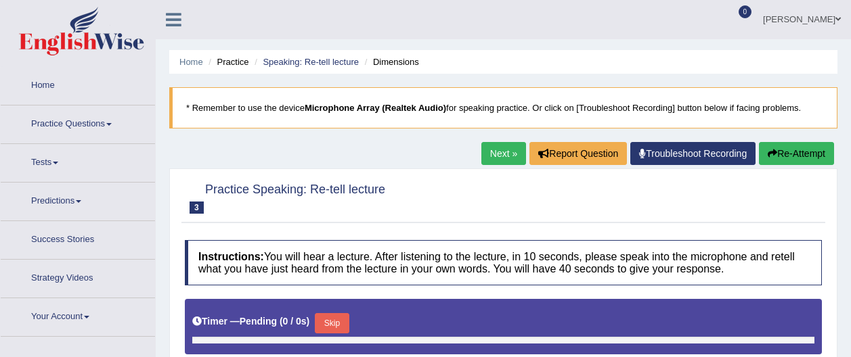
type input "0.4"
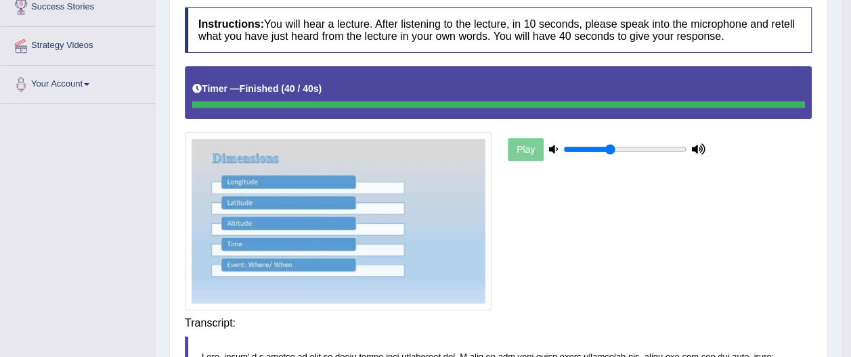
scroll to position [240, 0]
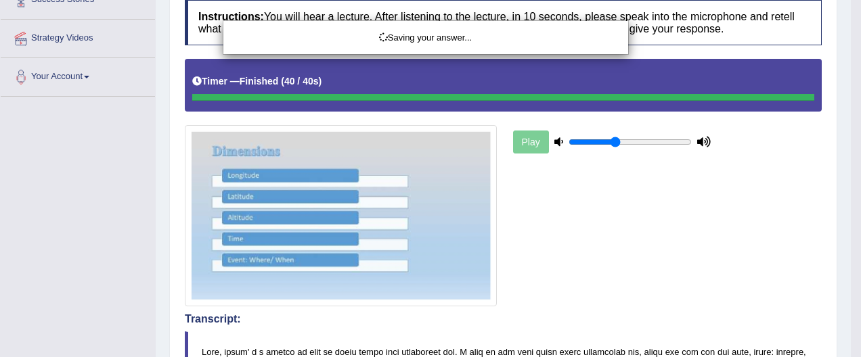
drag, startPoint x: 860, startPoint y: 132, endPoint x: 829, endPoint y: 141, distance: 33.0
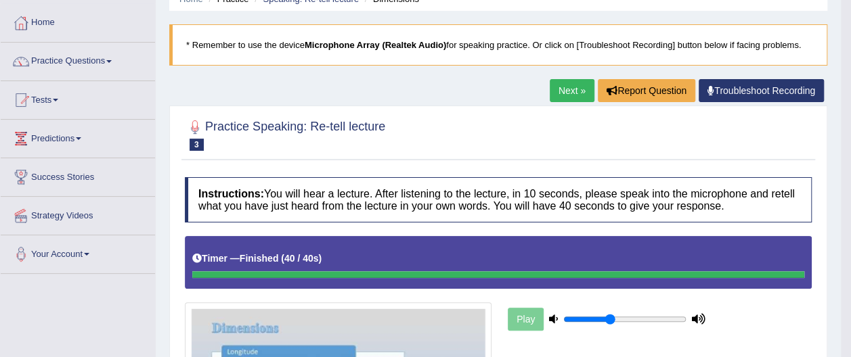
scroll to position [60, 0]
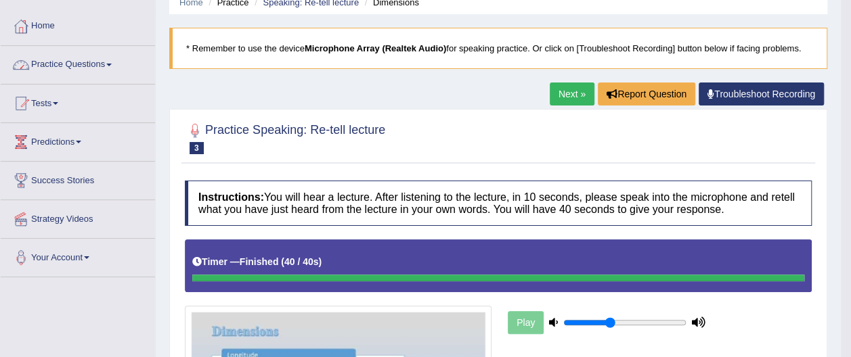
click at [108, 62] on link "Practice Questions" at bounding box center [78, 63] width 154 height 34
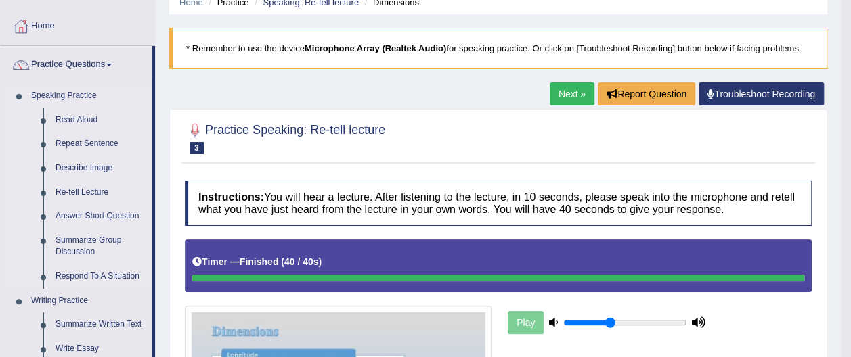
click at [102, 190] on link "Re-tell Lecture" at bounding box center [100, 193] width 102 height 24
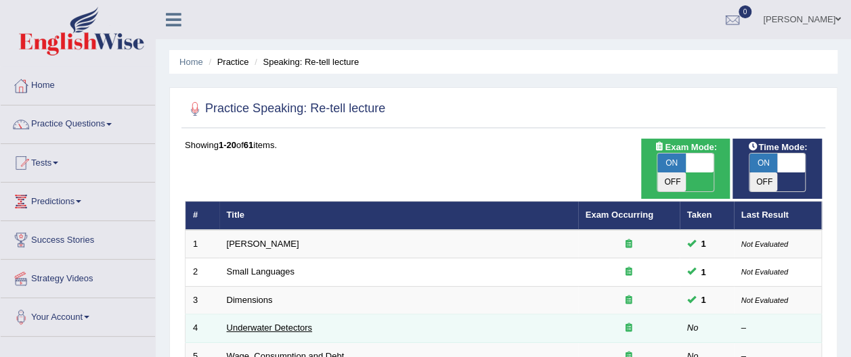
click at [245, 323] on link "Underwater Detectors" at bounding box center [269, 328] width 85 height 10
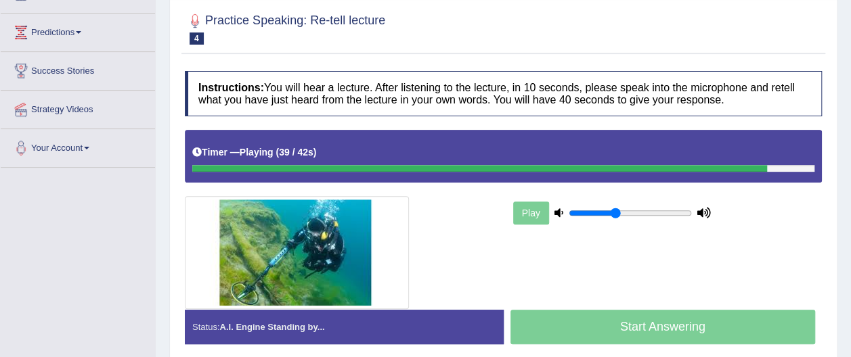
scroll to position [163, 0]
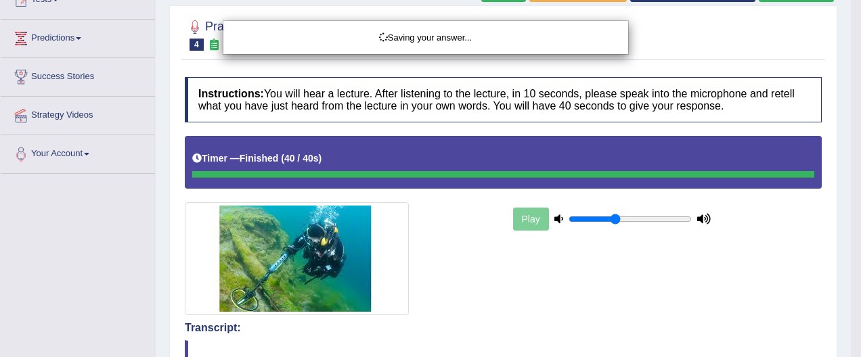
drag, startPoint x: 853, startPoint y: 200, endPoint x: 849, endPoint y: 190, distance: 11.6
click at [849, 190] on html "Toggle navigation Home Practice Questions Speaking Practice Read Aloud Repeat S…" at bounding box center [430, 15] width 861 height 357
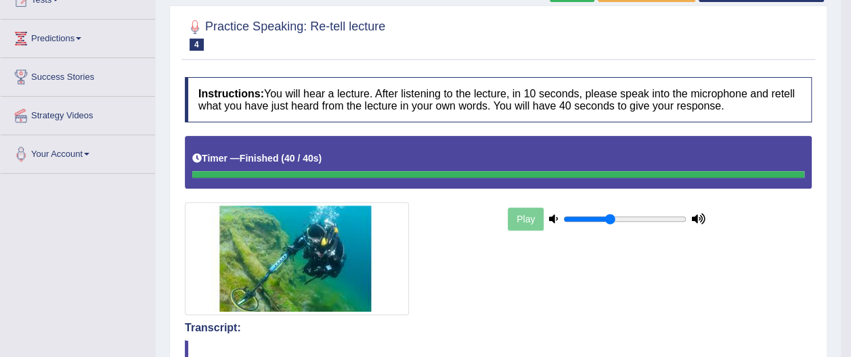
drag, startPoint x: 856, startPoint y: 163, endPoint x: 858, endPoint y: 156, distance: 7.1
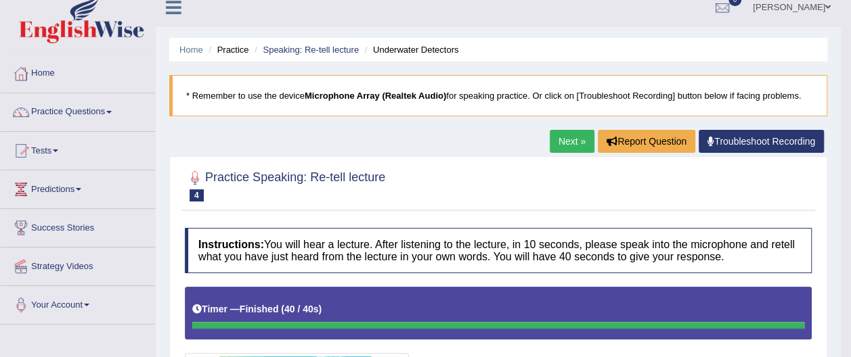
scroll to position [4, 0]
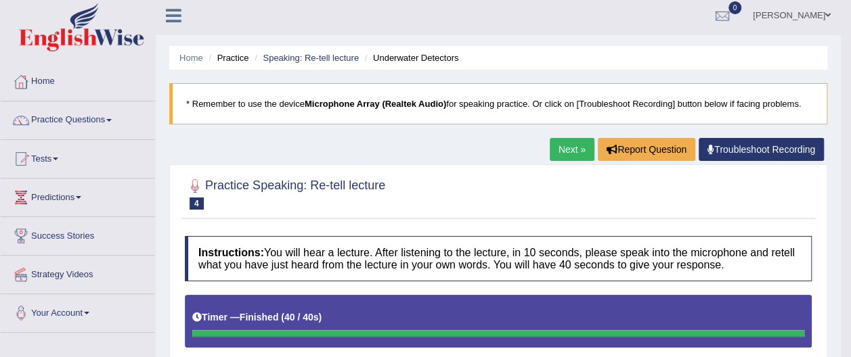
click at [110, 122] on link "Practice Questions" at bounding box center [78, 119] width 154 height 34
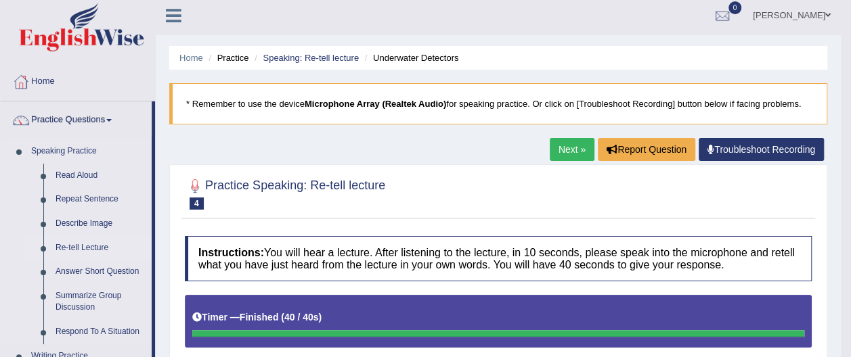
click at [99, 246] on link "Re-tell Lecture" at bounding box center [100, 248] width 102 height 24
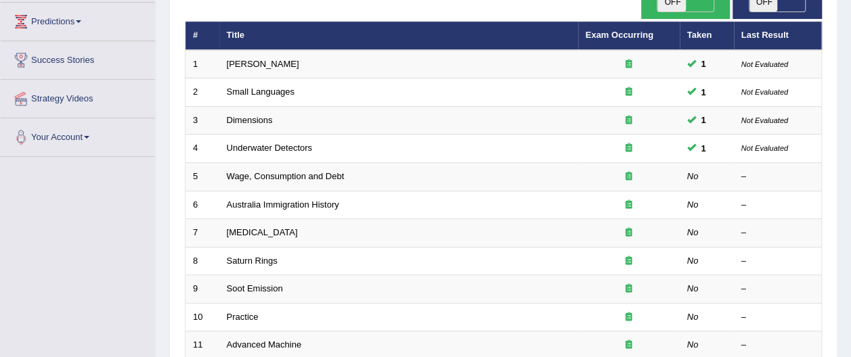
scroll to position [185, 0]
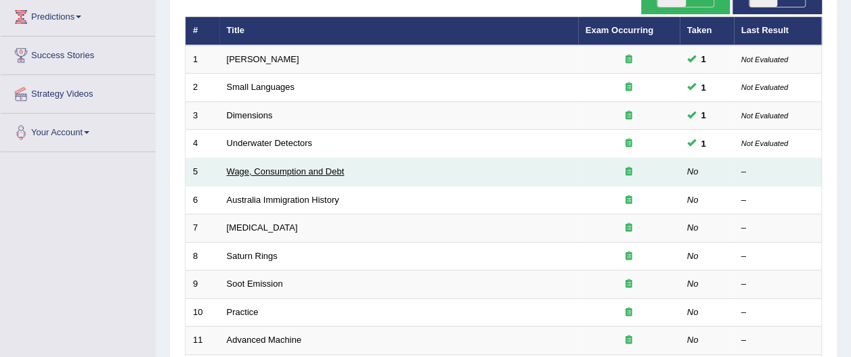
click at [261, 167] on link "Wage, Consumption and Debt" at bounding box center [286, 172] width 118 height 10
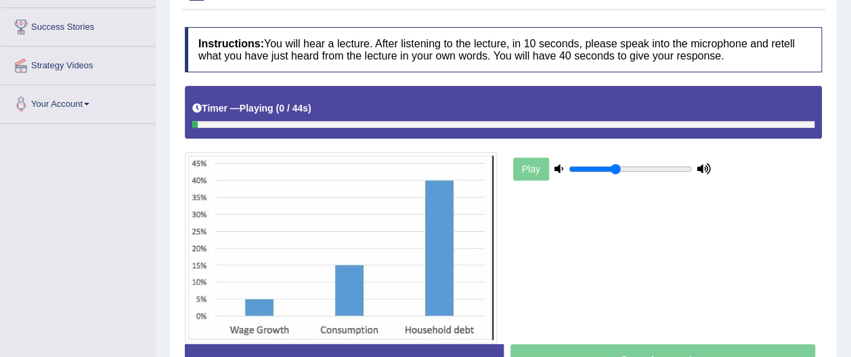
scroll to position [238, 0]
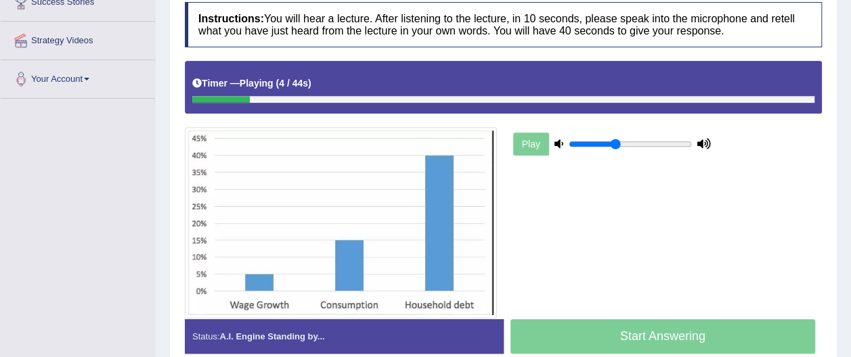
click at [720, 92] on div "Timer — Playing ( 4 / 44s ) Skip" at bounding box center [503, 84] width 622 height 24
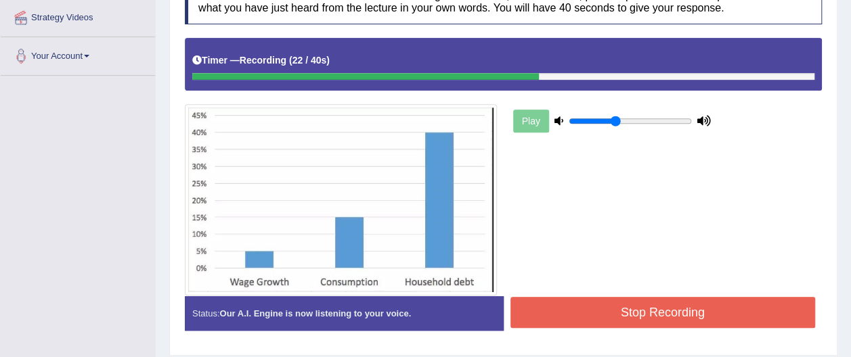
scroll to position [265, 0]
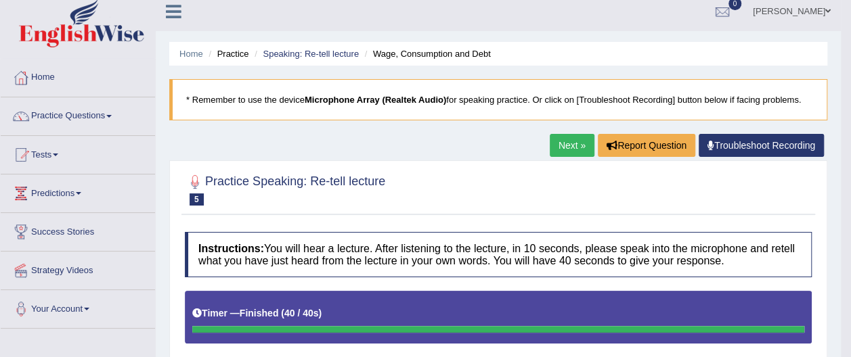
scroll to position [0, 0]
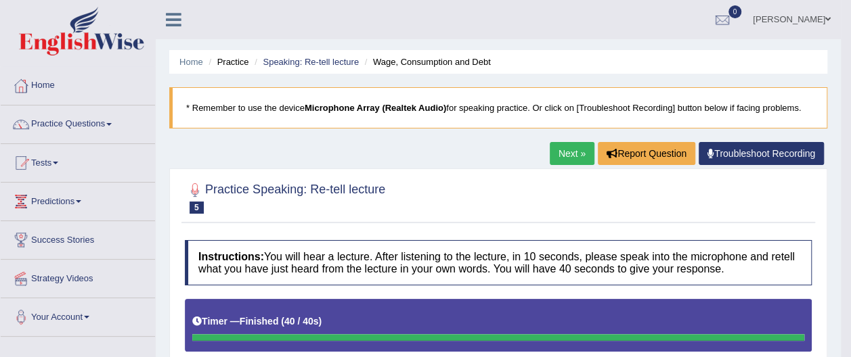
click at [112, 124] on span at bounding box center [108, 124] width 5 height 3
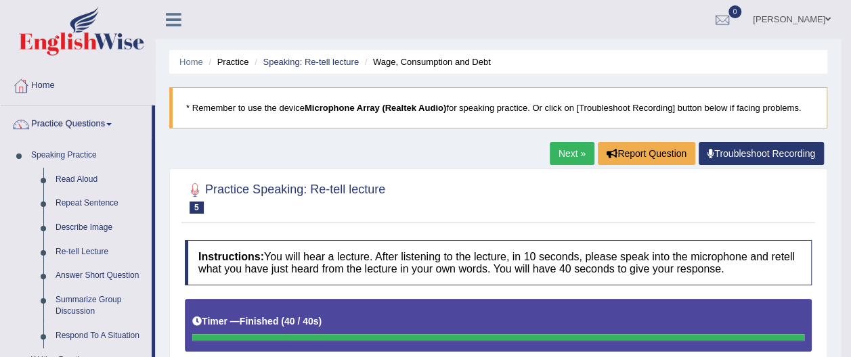
click at [114, 126] on link "Practice Questions" at bounding box center [76, 123] width 151 height 34
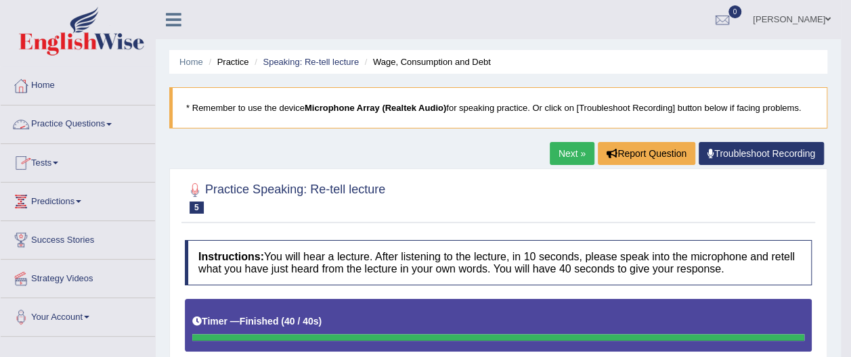
click at [112, 123] on span at bounding box center [108, 124] width 5 height 3
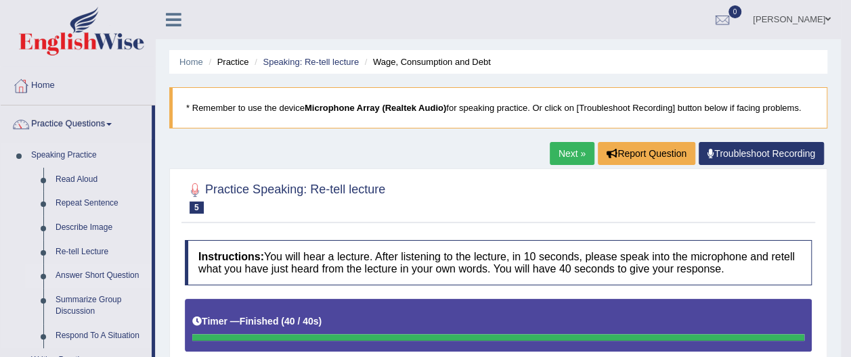
click at [99, 277] on link "Answer Short Question" at bounding box center [100, 276] width 102 height 24
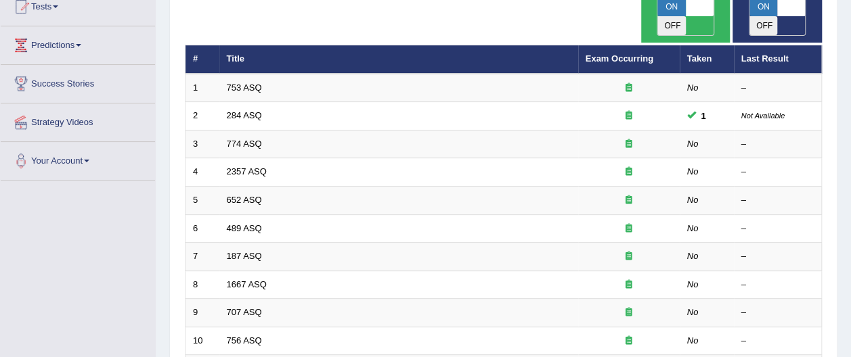
scroll to position [160, 0]
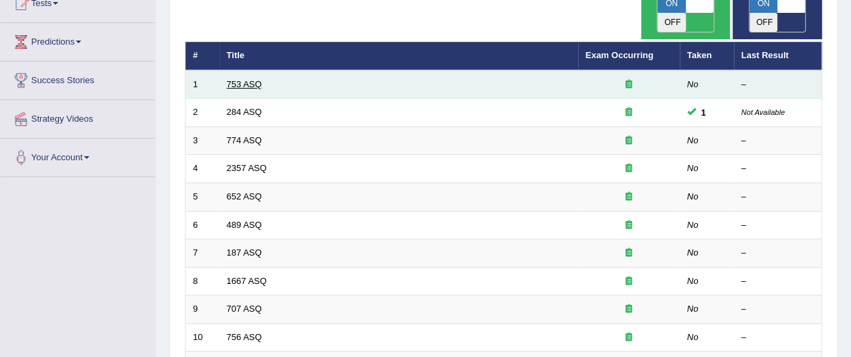
click at [245, 79] on link "753 ASQ" at bounding box center [244, 84] width 35 height 10
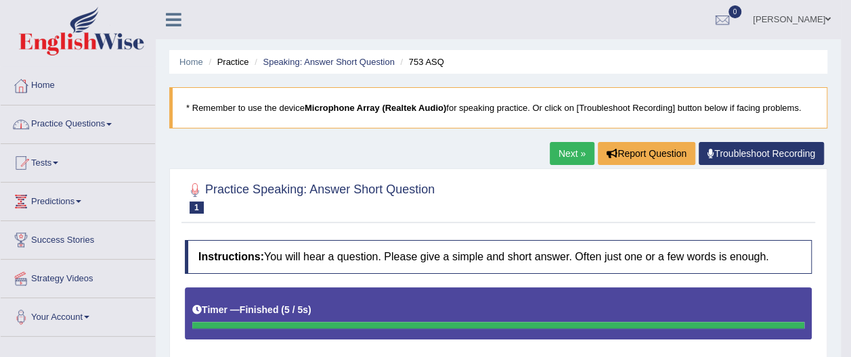
click at [112, 125] on span at bounding box center [108, 124] width 5 height 3
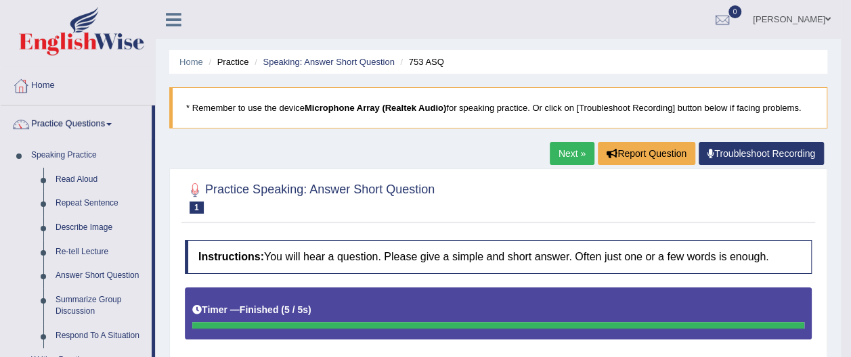
click at [561, 152] on link "Next »" at bounding box center [572, 153] width 45 height 23
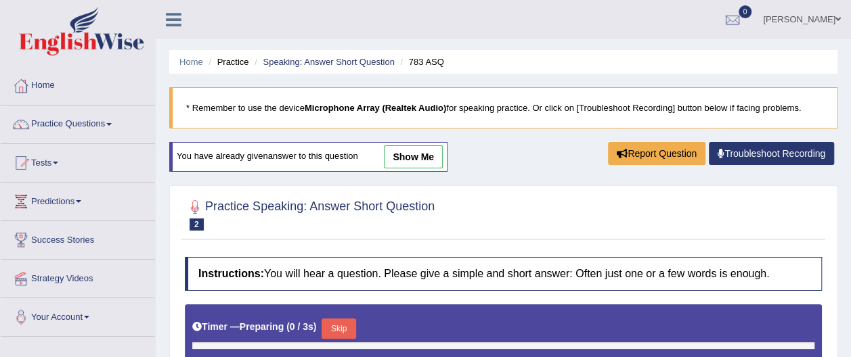
type input "0.4"
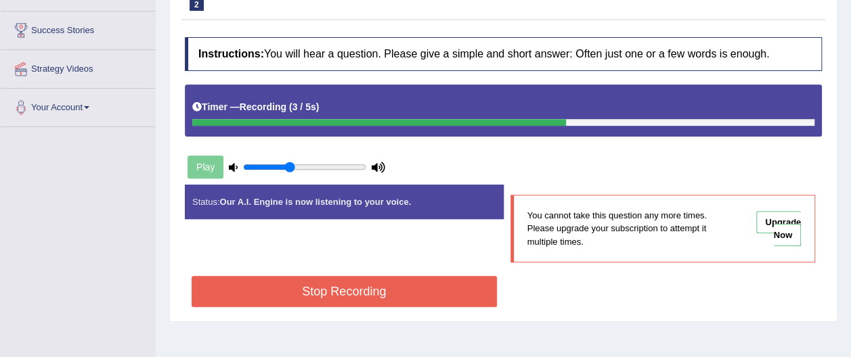
scroll to position [221, 0]
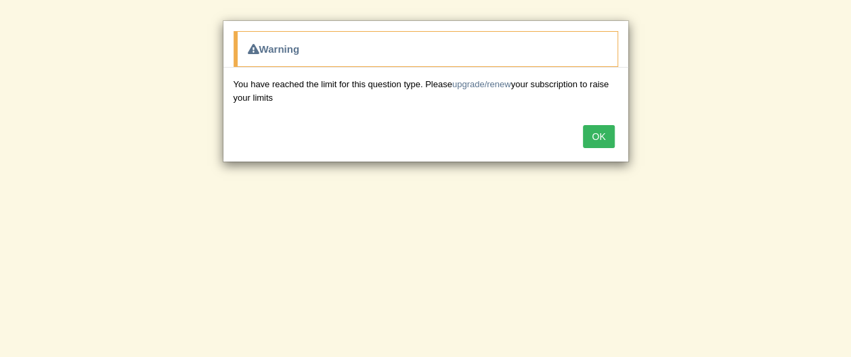
drag, startPoint x: 855, startPoint y: 126, endPoint x: 860, endPoint y: 200, distance: 74.0
click at [602, 131] on button "OK" at bounding box center [598, 136] width 31 height 23
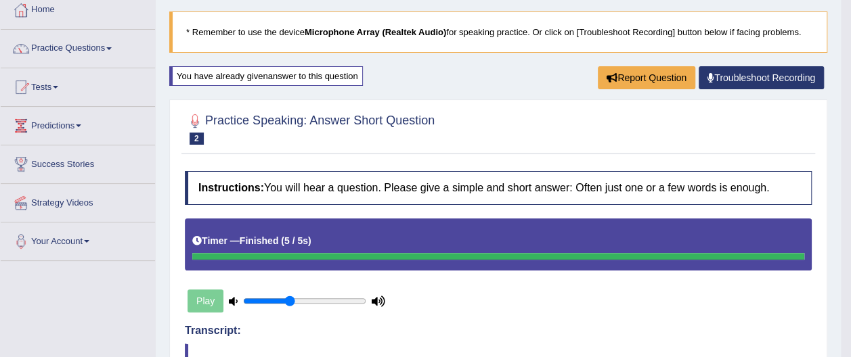
scroll to position [63, 0]
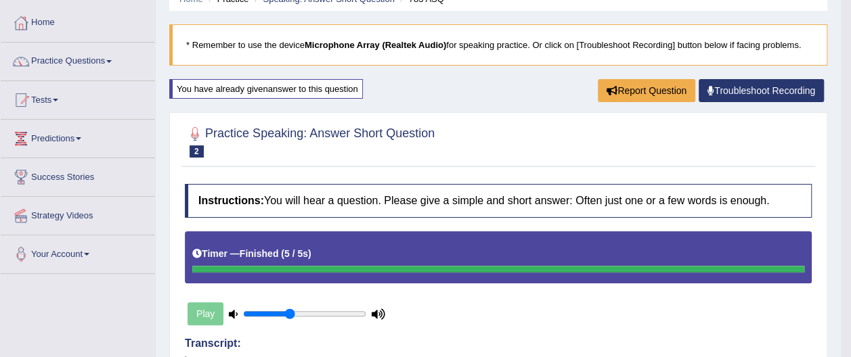
click at [112, 60] on span at bounding box center [108, 61] width 5 height 3
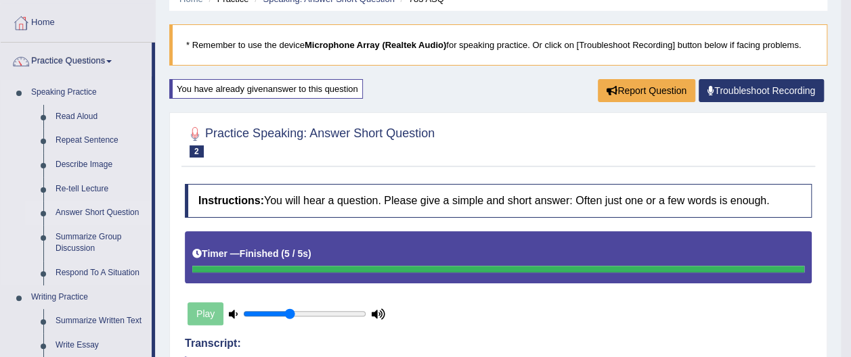
click at [94, 213] on link "Answer Short Question" at bounding box center [100, 213] width 102 height 24
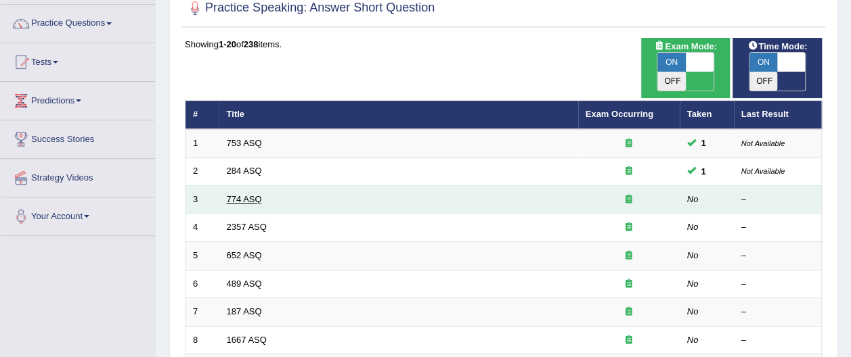
click at [244, 194] on link "774 ASQ" at bounding box center [244, 199] width 35 height 10
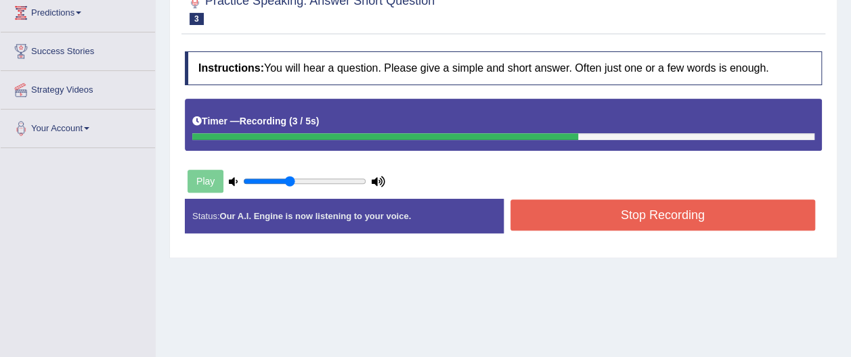
scroll to position [190, 0]
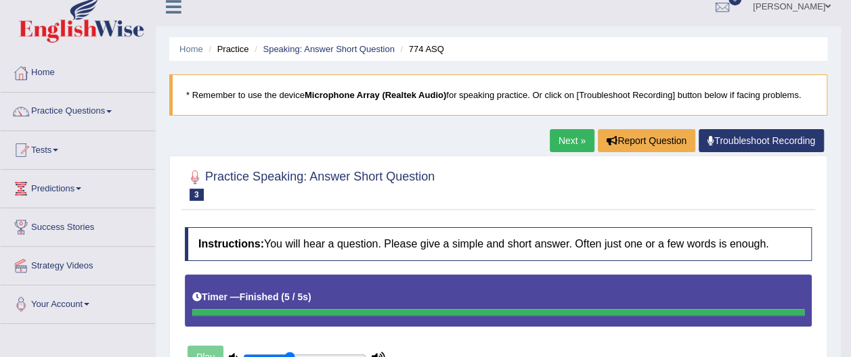
scroll to position [4, 0]
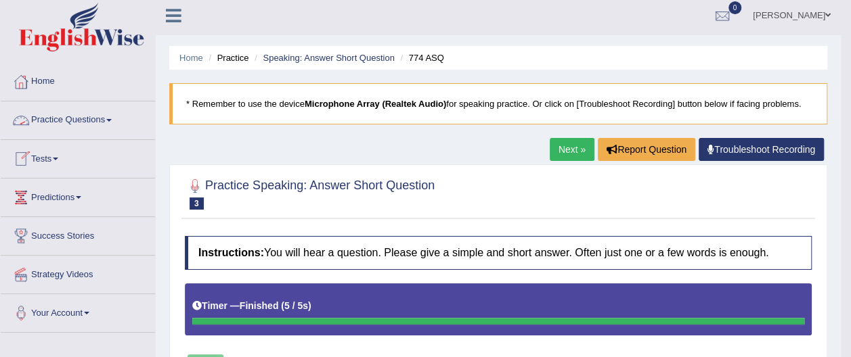
click at [112, 118] on link "Practice Questions" at bounding box center [78, 119] width 154 height 34
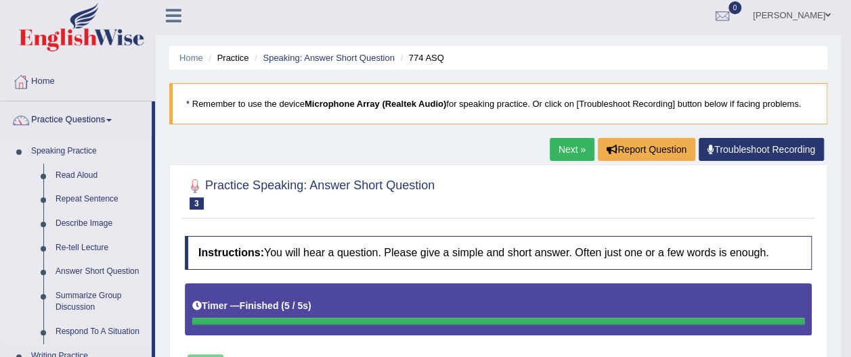
click at [95, 271] on link "Answer Short Question" at bounding box center [100, 272] width 102 height 24
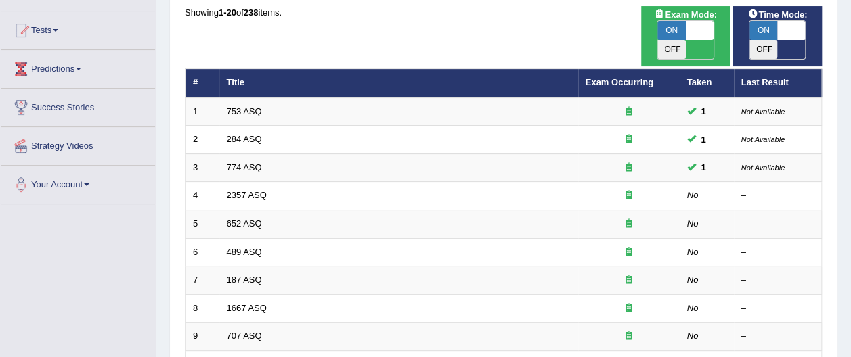
scroll to position [134, 0]
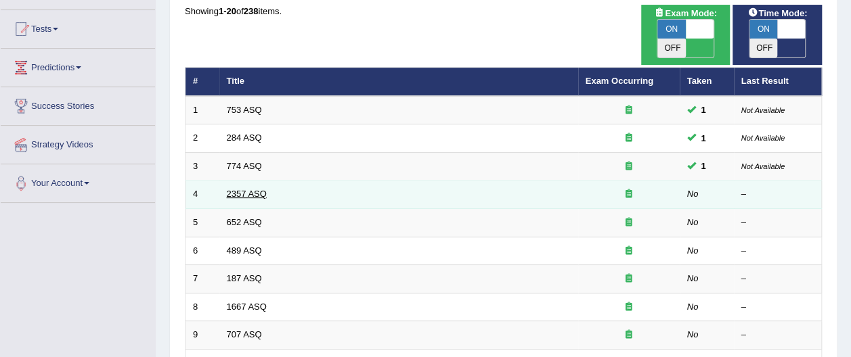
click at [236, 189] on link "2357 ASQ" at bounding box center [247, 194] width 40 height 10
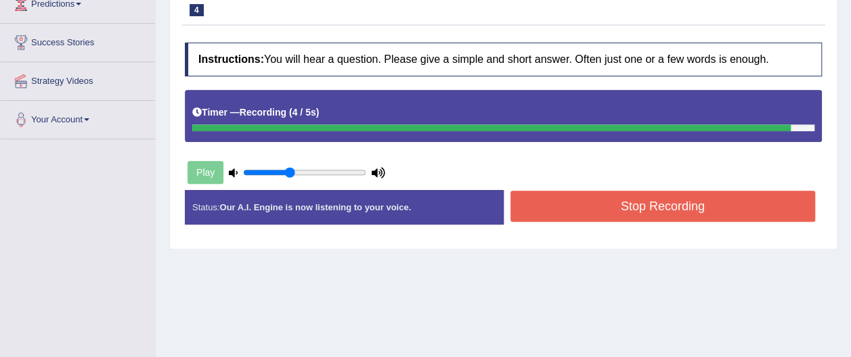
scroll to position [200, 0]
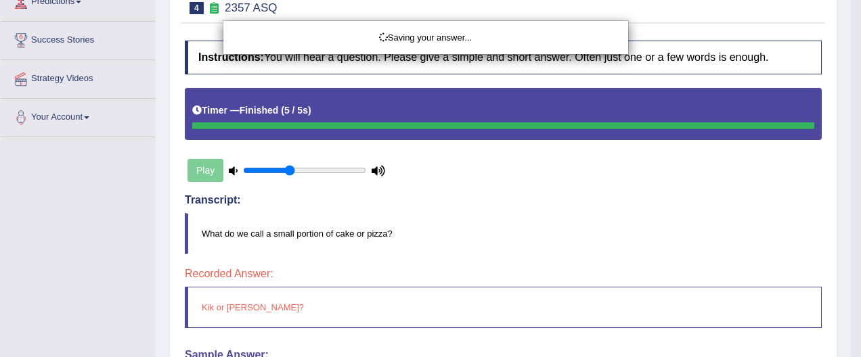
drag, startPoint x: 852, startPoint y: 95, endPoint x: 852, endPoint y: 195, distance: 100.2
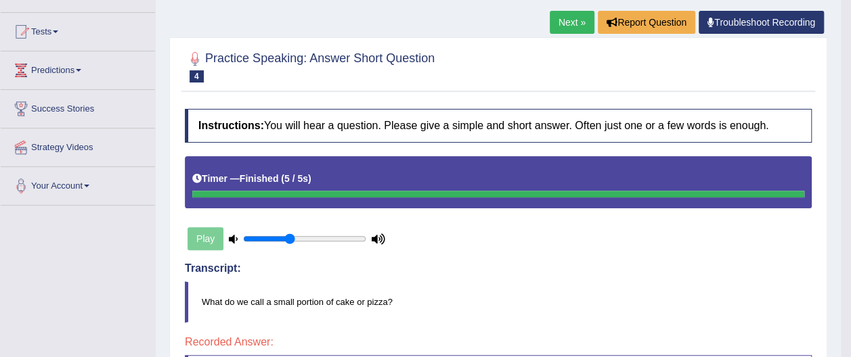
scroll to position [119, 0]
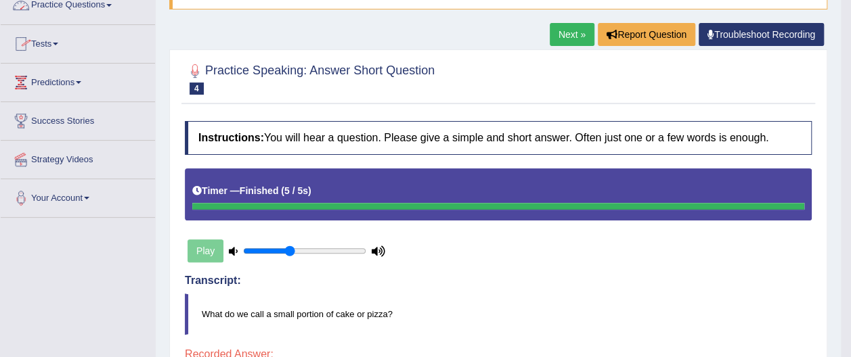
click at [112, 4] on span at bounding box center [108, 5] width 5 height 3
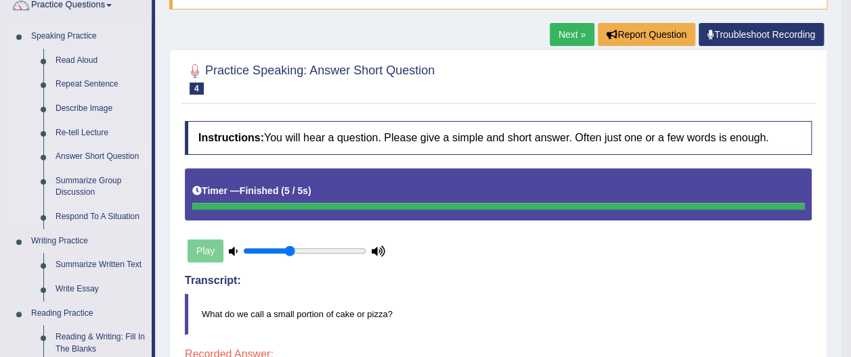
click at [110, 158] on link "Answer Short Question" at bounding box center [100, 157] width 102 height 24
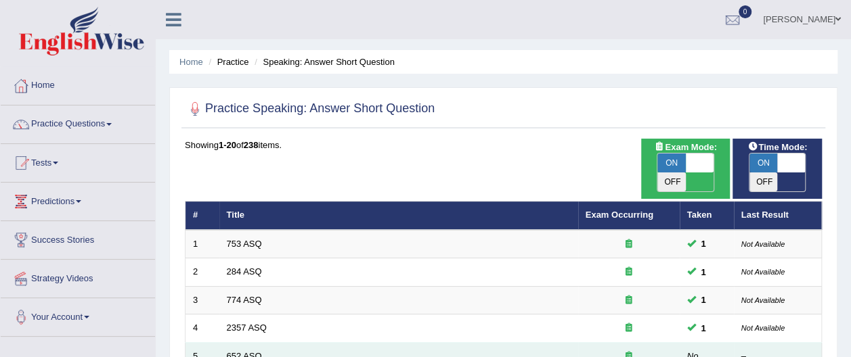
click at [256, 351] on link "652 ASQ" at bounding box center [244, 356] width 35 height 10
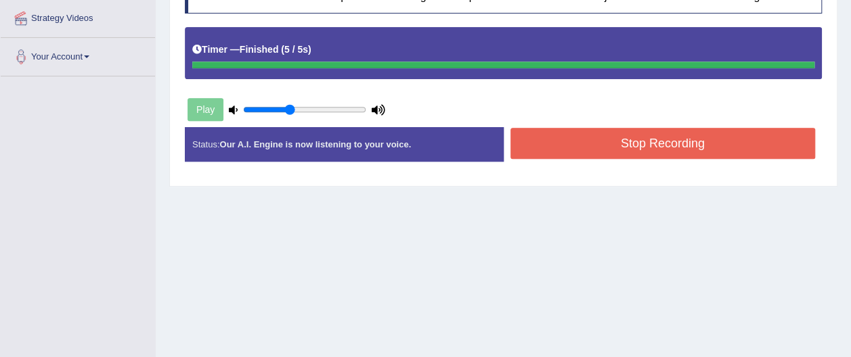
scroll to position [263, 0]
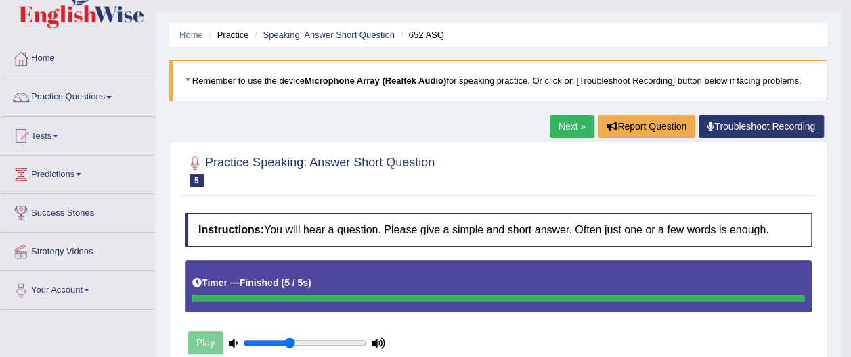
scroll to position [13, 0]
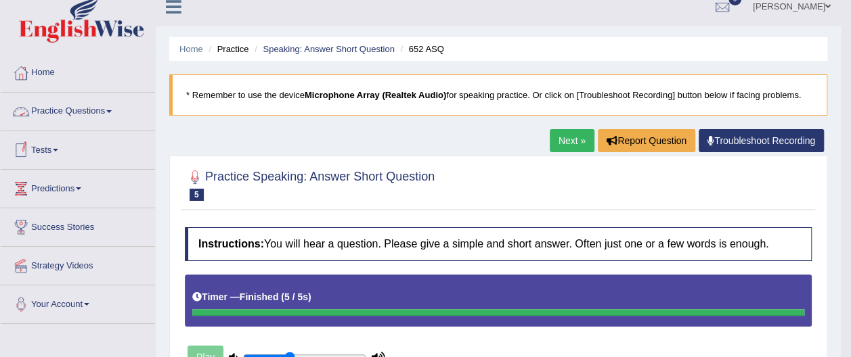
click at [89, 109] on link "Practice Questions" at bounding box center [78, 110] width 154 height 34
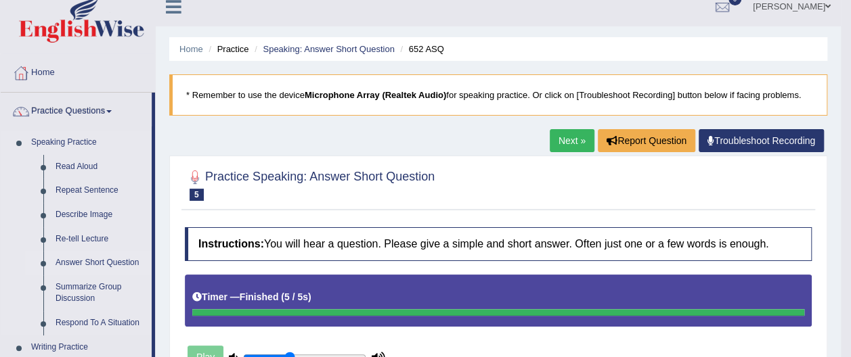
click at [106, 261] on link "Answer Short Question" at bounding box center [100, 263] width 102 height 24
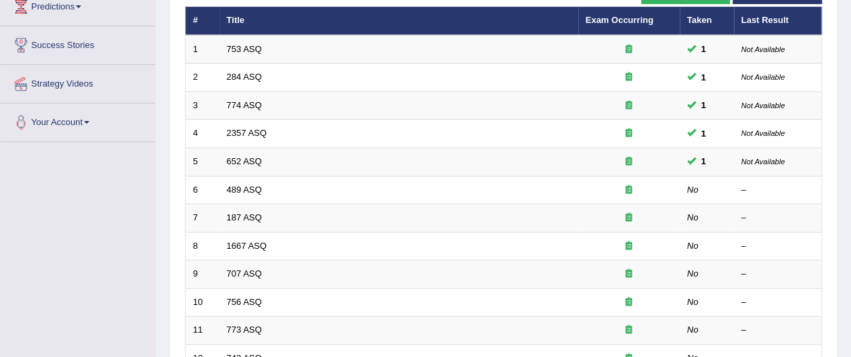
scroll to position [211, 0]
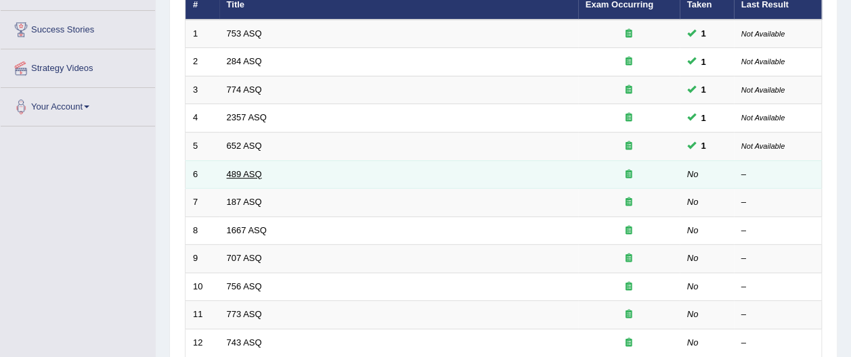
click at [255, 169] on link "489 ASQ" at bounding box center [244, 174] width 35 height 10
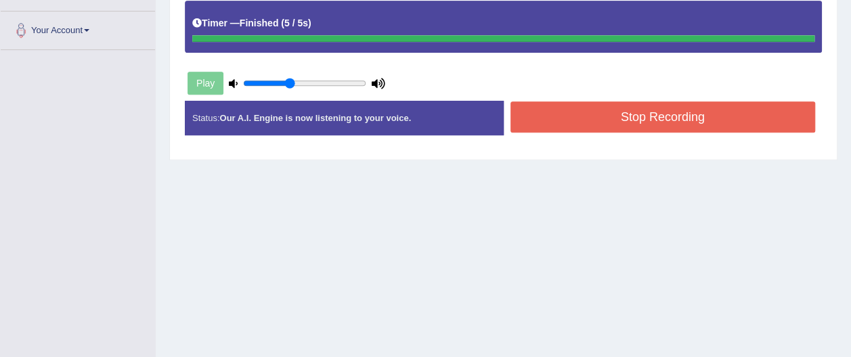
scroll to position [303, 0]
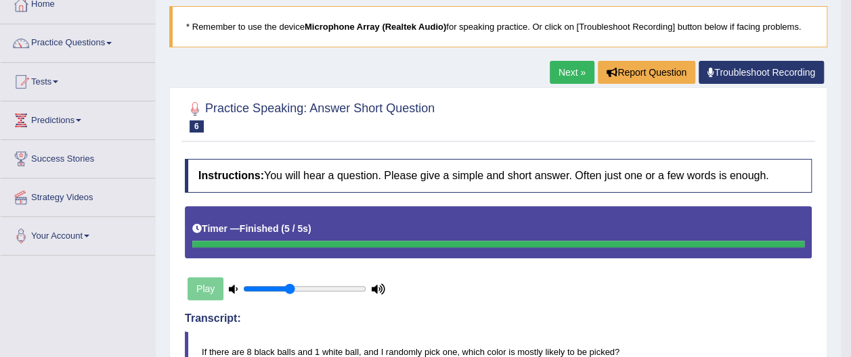
scroll to position [72, 0]
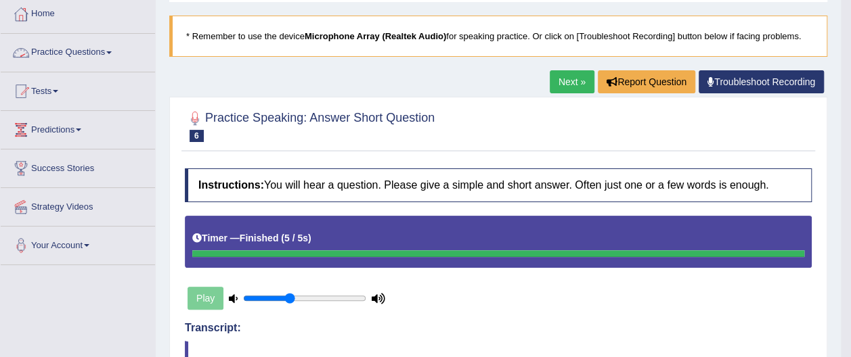
click at [96, 51] on link "Practice Questions" at bounding box center [78, 51] width 154 height 34
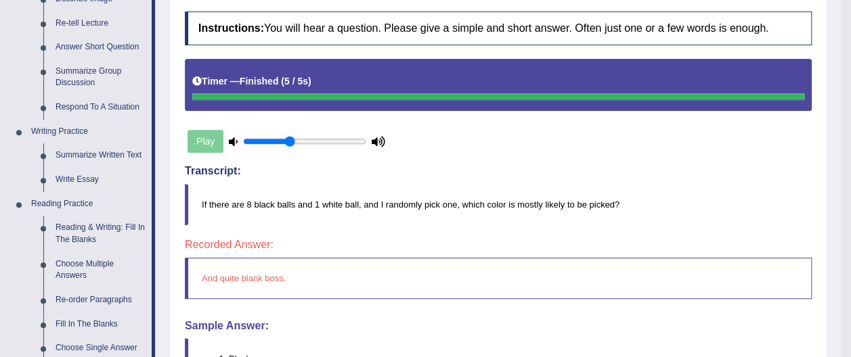
scroll to position [183, 0]
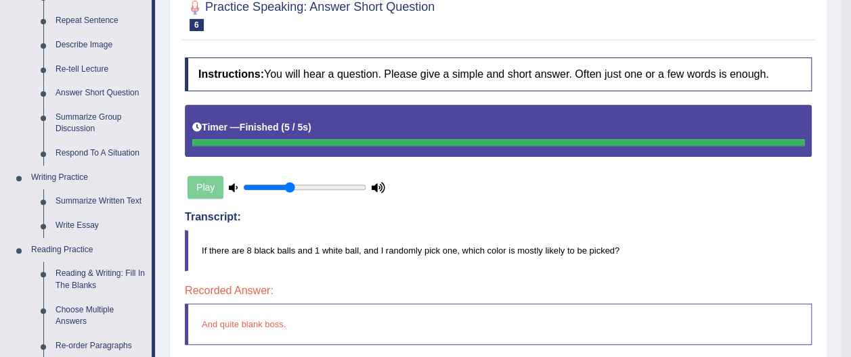
click at [90, 91] on link "Answer Short Question" at bounding box center [100, 93] width 102 height 24
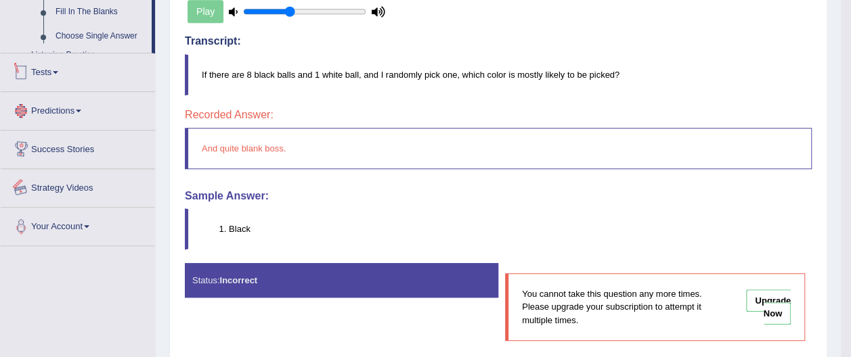
scroll to position [701, 0]
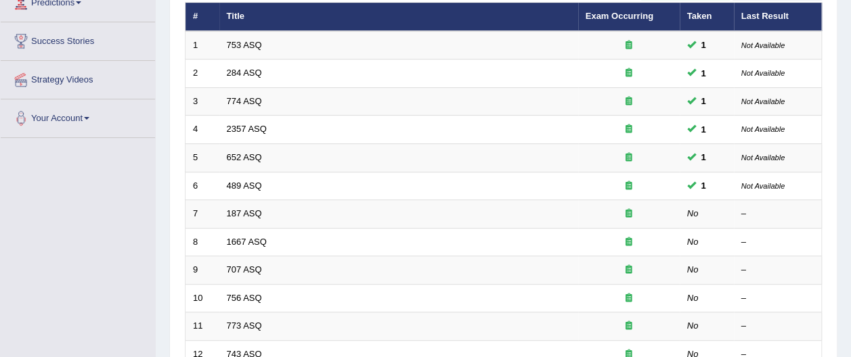
scroll to position [200, 0]
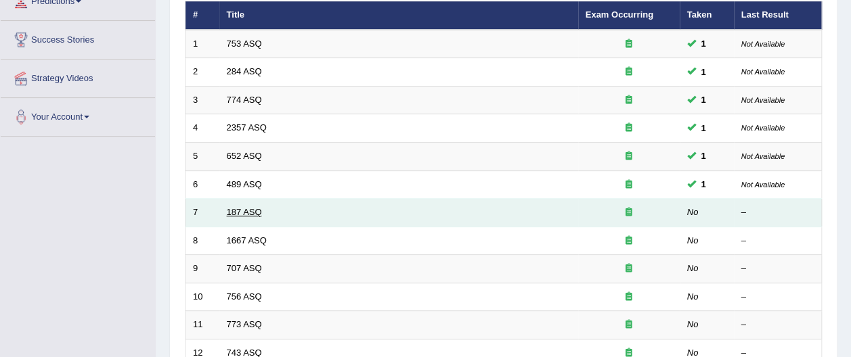
click at [250, 207] on link "187 ASQ" at bounding box center [244, 212] width 35 height 10
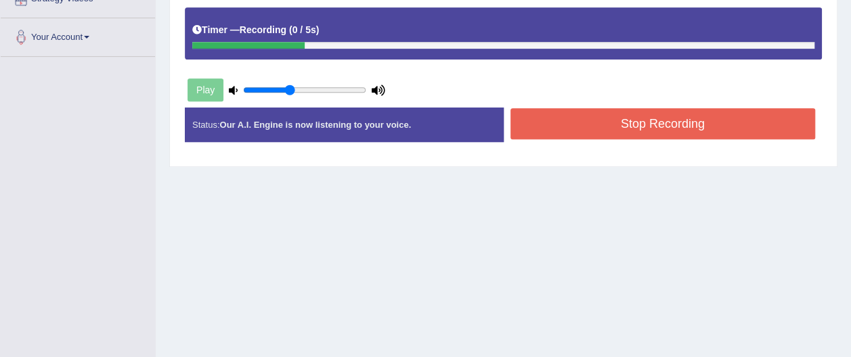
scroll to position [282, 0]
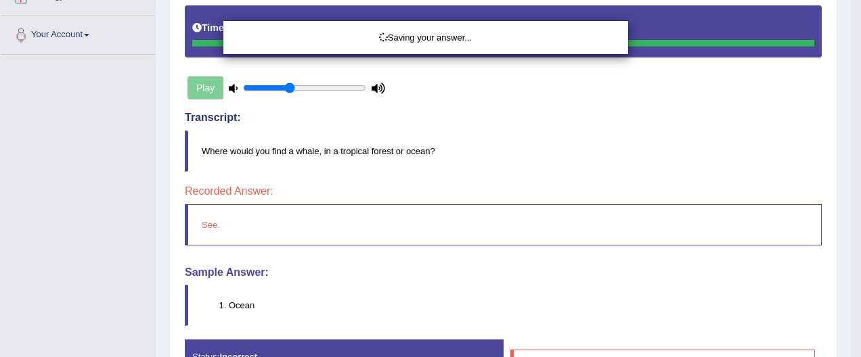
drag, startPoint x: 854, startPoint y: 105, endPoint x: 854, endPoint y: 227, distance: 122.5
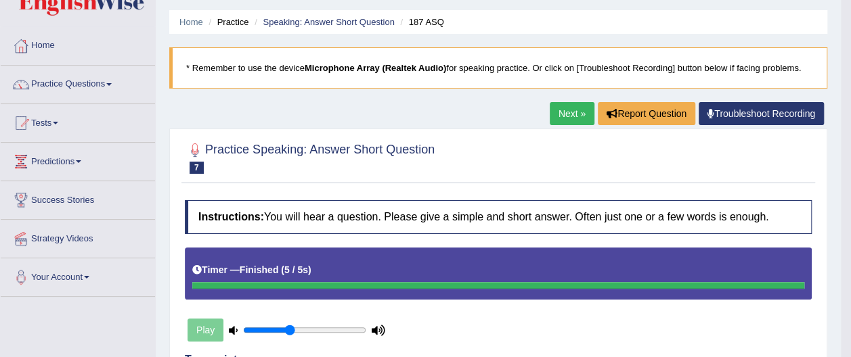
scroll to position [32, 0]
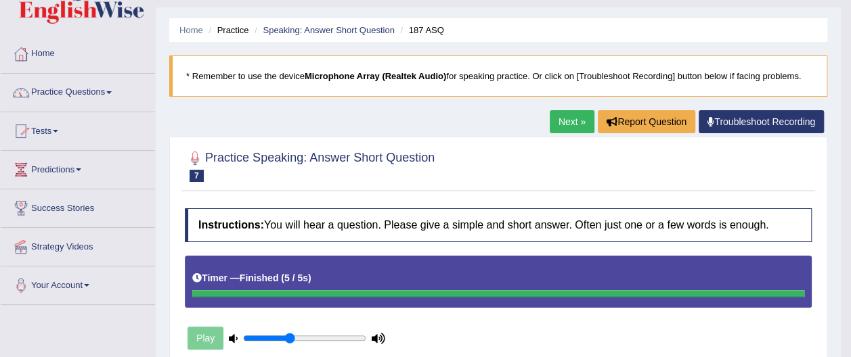
click at [97, 92] on link "Practice Questions" at bounding box center [78, 91] width 154 height 34
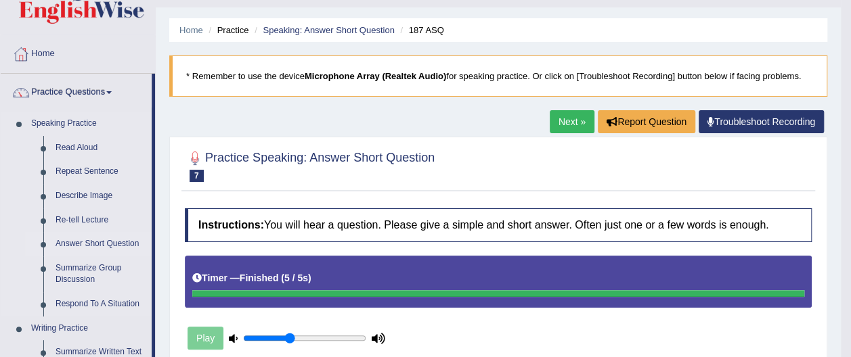
click at [91, 241] on link "Answer Short Question" at bounding box center [100, 244] width 102 height 24
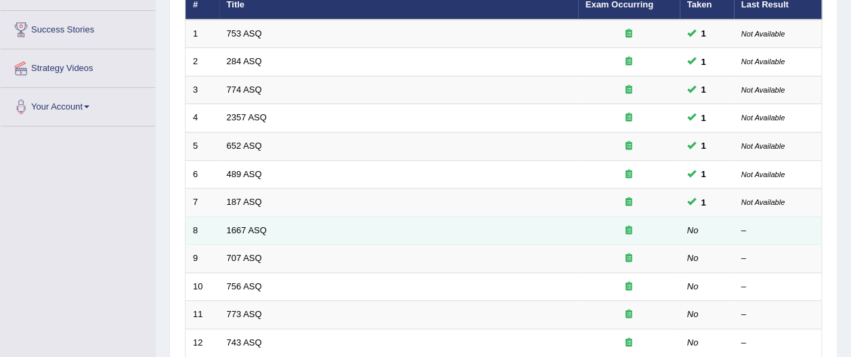
click at [460, 217] on td "1667 ASQ" at bounding box center [398, 231] width 359 height 28
click at [257, 225] on link "1667 ASQ" at bounding box center [247, 230] width 40 height 10
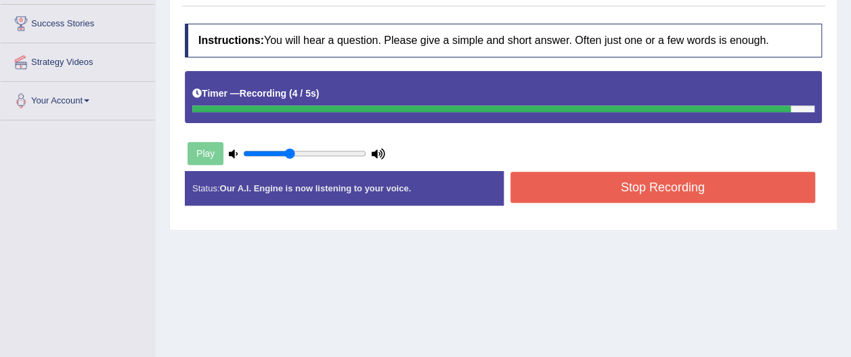
scroll to position [218, 0]
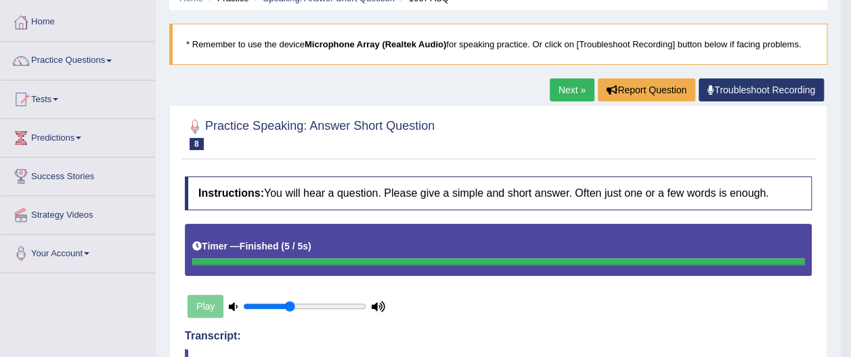
scroll to position [37, 0]
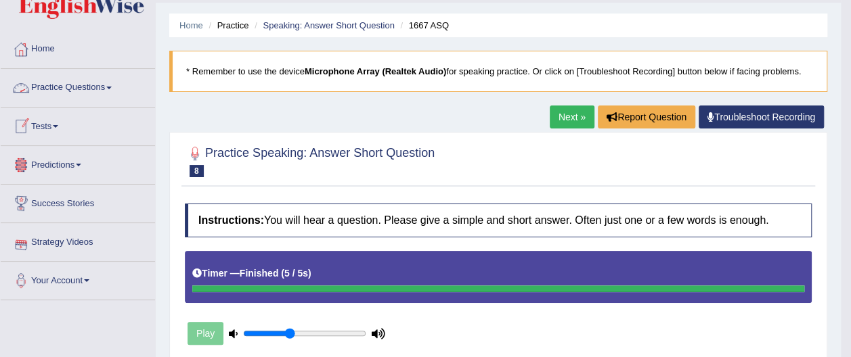
click at [91, 84] on link "Practice Questions" at bounding box center [78, 86] width 154 height 34
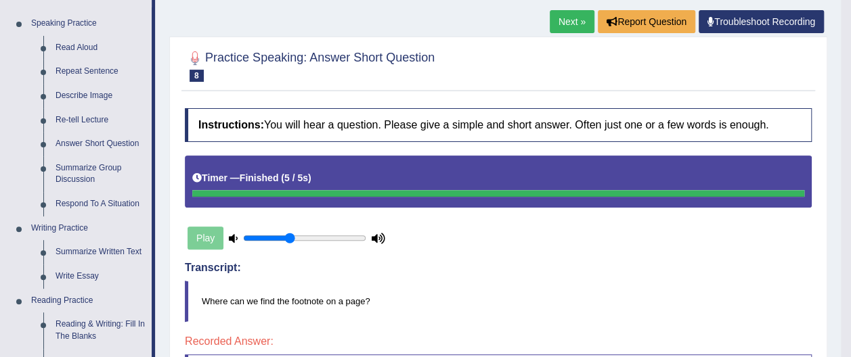
scroll to position [137, 0]
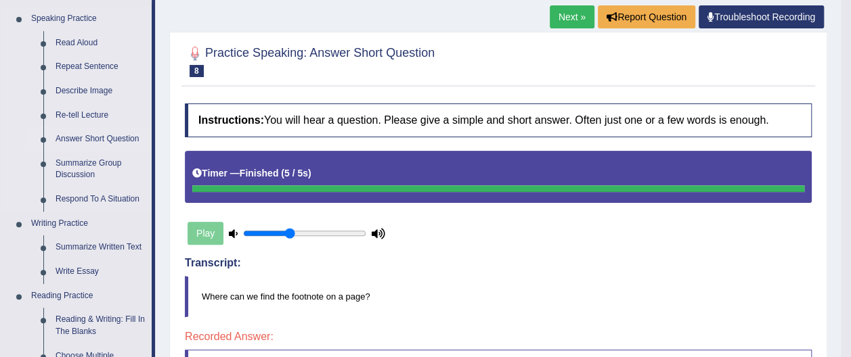
click at [83, 135] on link "Answer Short Question" at bounding box center [100, 139] width 102 height 24
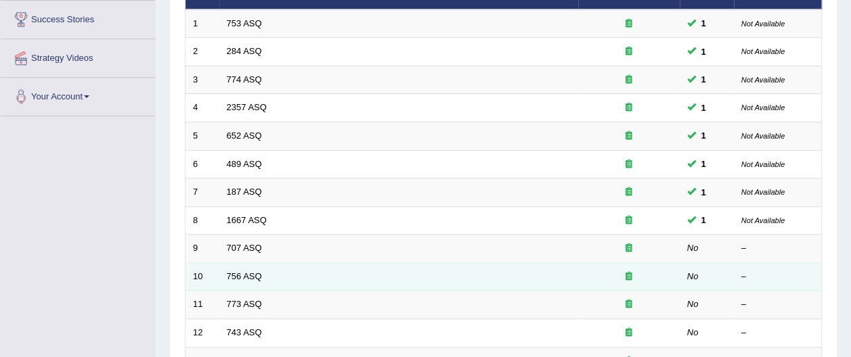
scroll to position [222, 0]
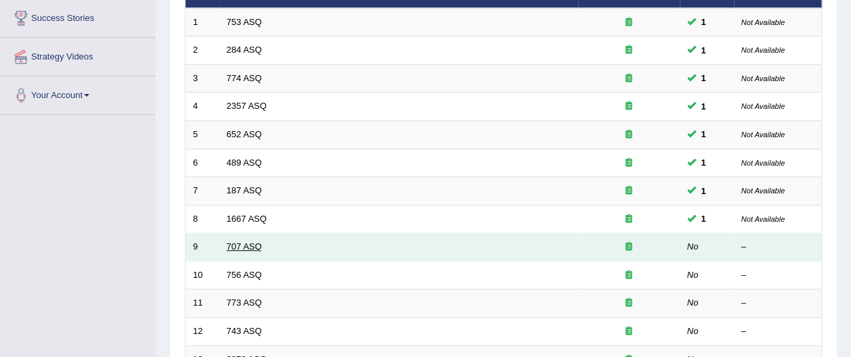
click at [244, 242] on link "707 ASQ" at bounding box center [244, 247] width 35 height 10
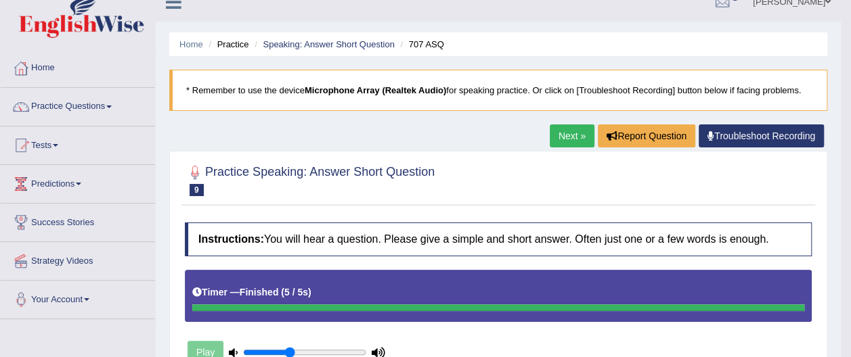
scroll to position [16, 0]
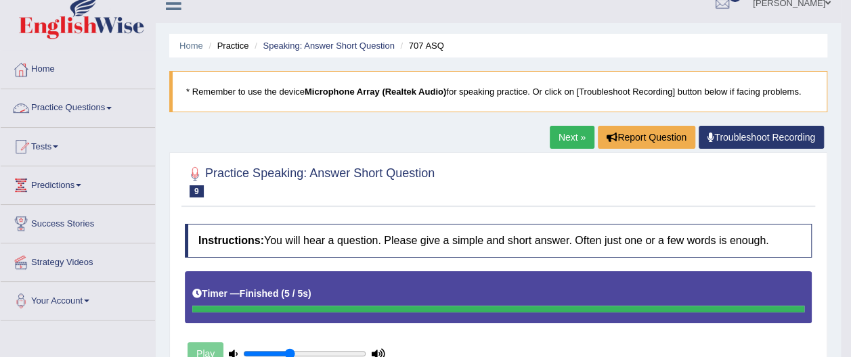
click at [95, 106] on link "Practice Questions" at bounding box center [78, 106] width 154 height 34
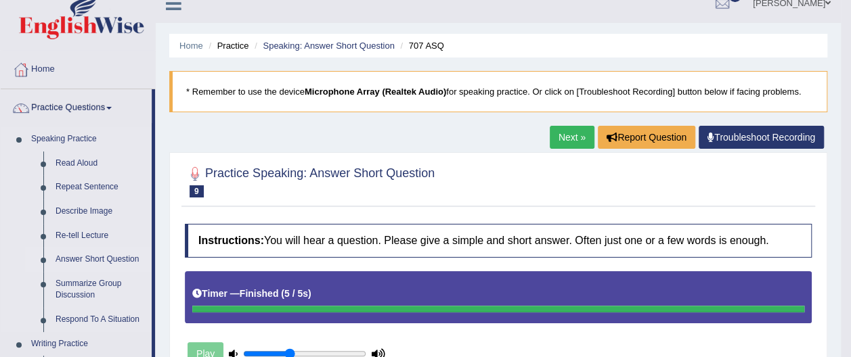
click at [114, 256] on link "Answer Short Question" at bounding box center [100, 260] width 102 height 24
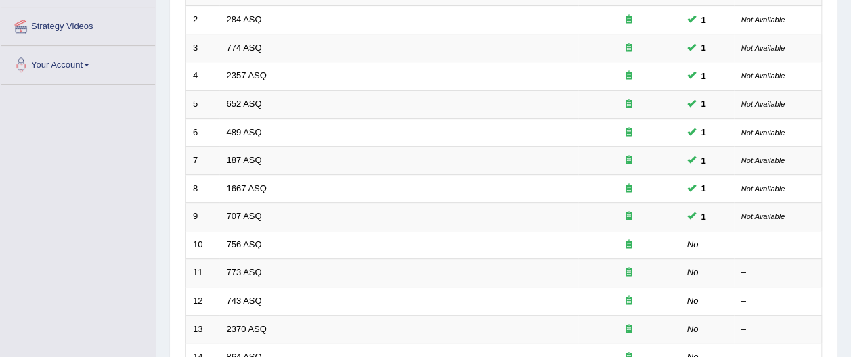
scroll to position [261, 0]
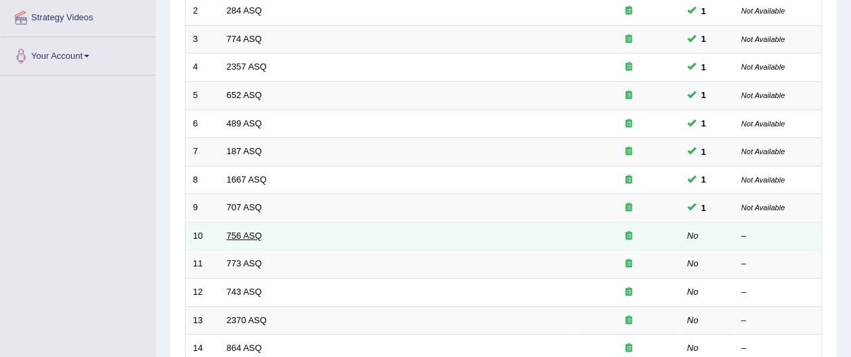
click at [244, 231] on link "756 ASQ" at bounding box center [244, 236] width 35 height 10
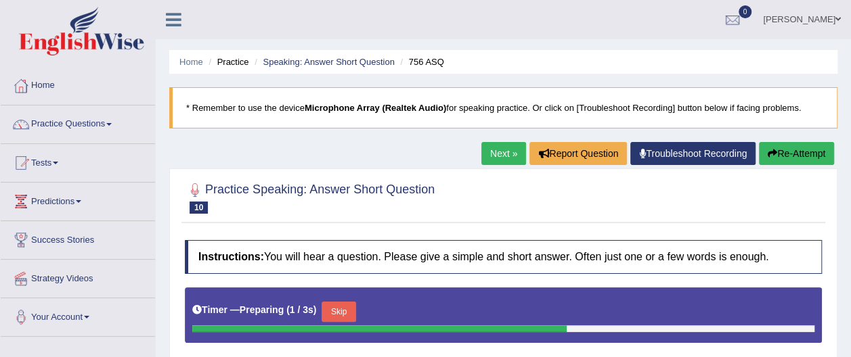
drag, startPoint x: 849, startPoint y: 116, endPoint x: 854, endPoint y: 213, distance: 97.0
click at [850, 213] on html "Toggle navigation Home Practice Questions Speaking Practice Read Aloud Repeat S…" at bounding box center [425, 178] width 851 height 357
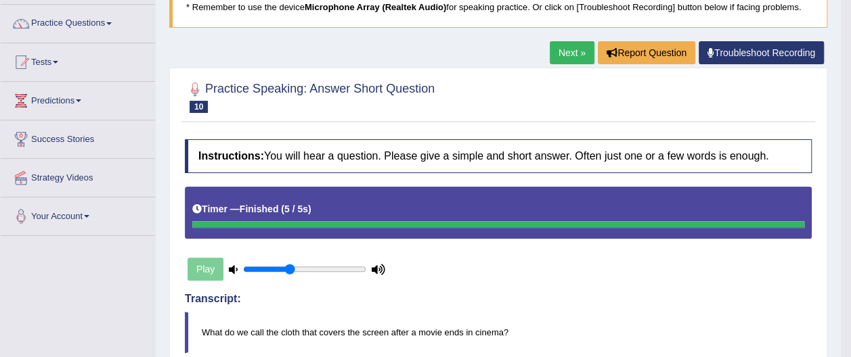
scroll to position [97, 0]
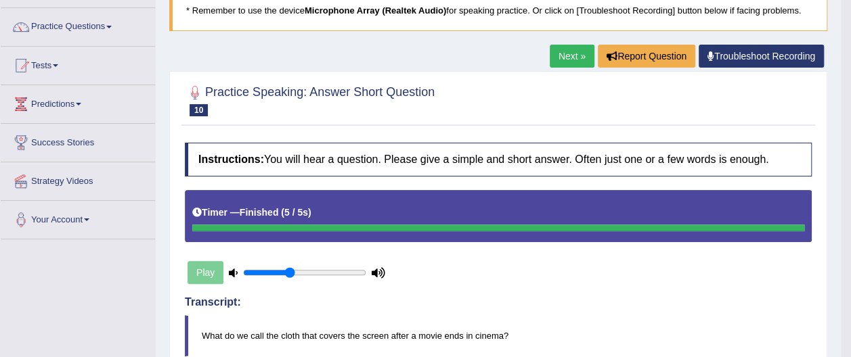
click at [108, 26] on link "Practice Questions" at bounding box center [78, 25] width 154 height 34
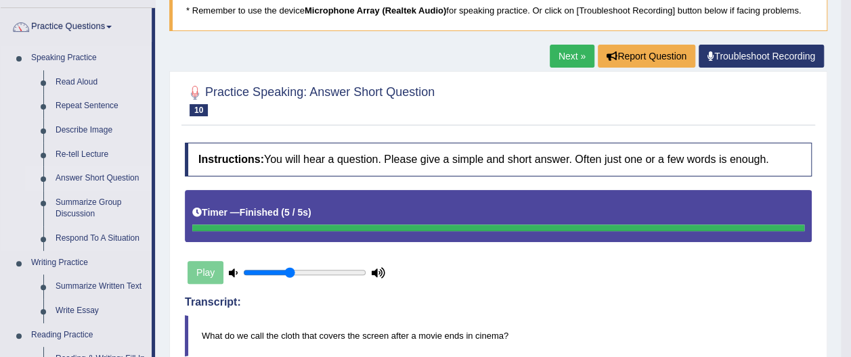
click at [89, 177] on link "Answer Short Question" at bounding box center [100, 179] width 102 height 24
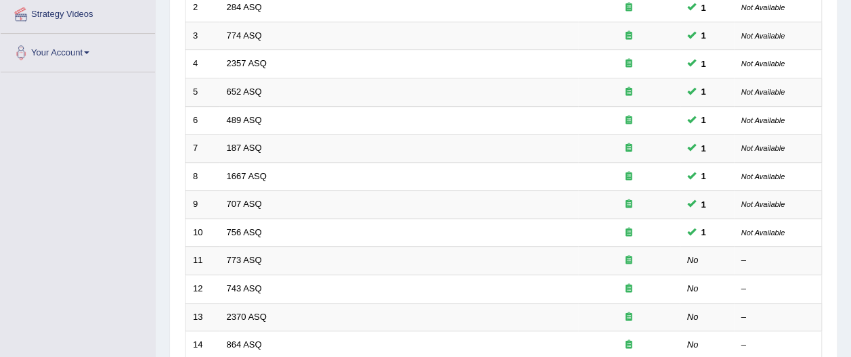
scroll to position [267, 0]
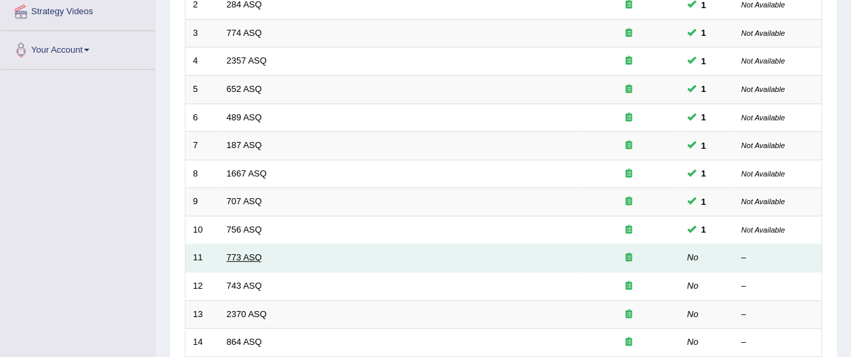
click at [250, 253] on link "773 ASQ" at bounding box center [244, 258] width 35 height 10
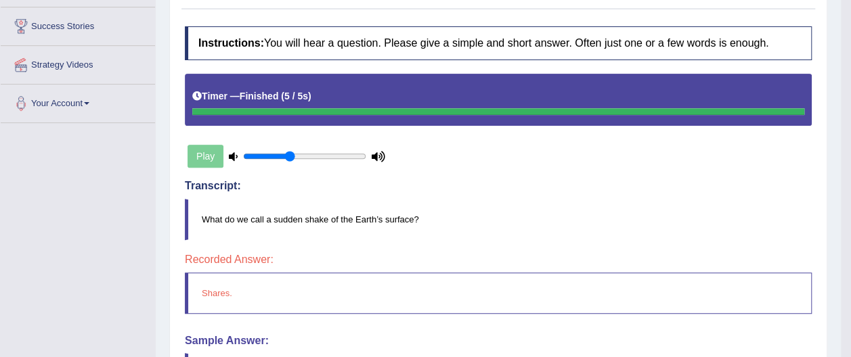
scroll to position [216, 0]
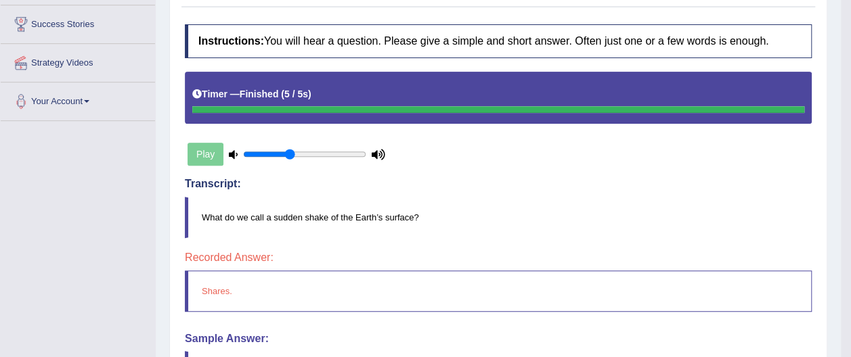
drag, startPoint x: 854, startPoint y: 235, endPoint x: 854, endPoint y: 279, distance: 44.0
